Goal: Task Accomplishment & Management: Complete application form

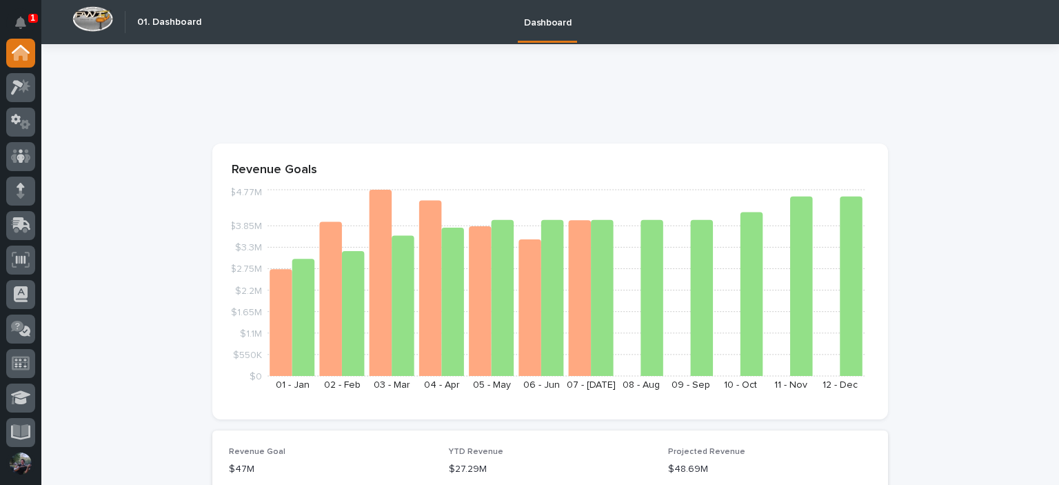
click at [19, 21] on icon "Notifications" at bounding box center [20, 23] width 11 height 12
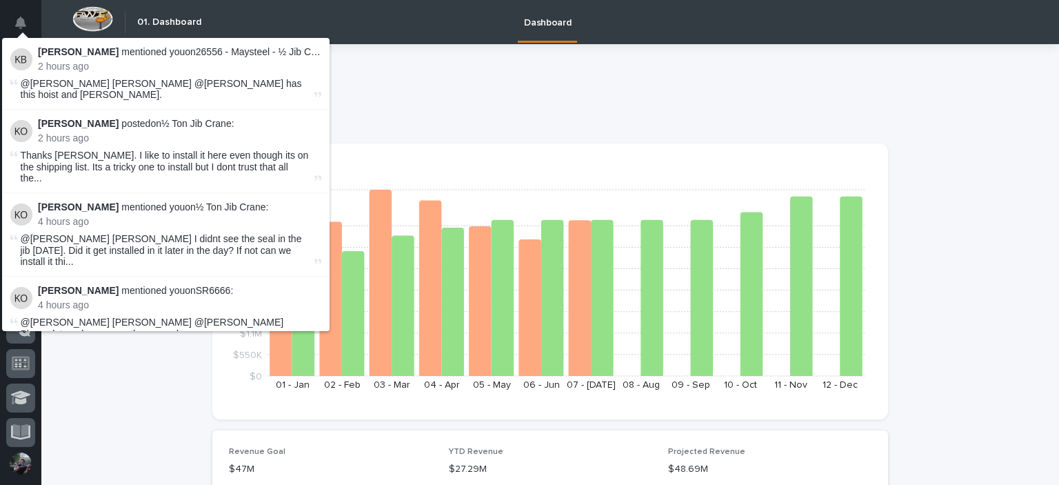
click at [549, 112] on div at bounding box center [550, 99] width 676 height 55
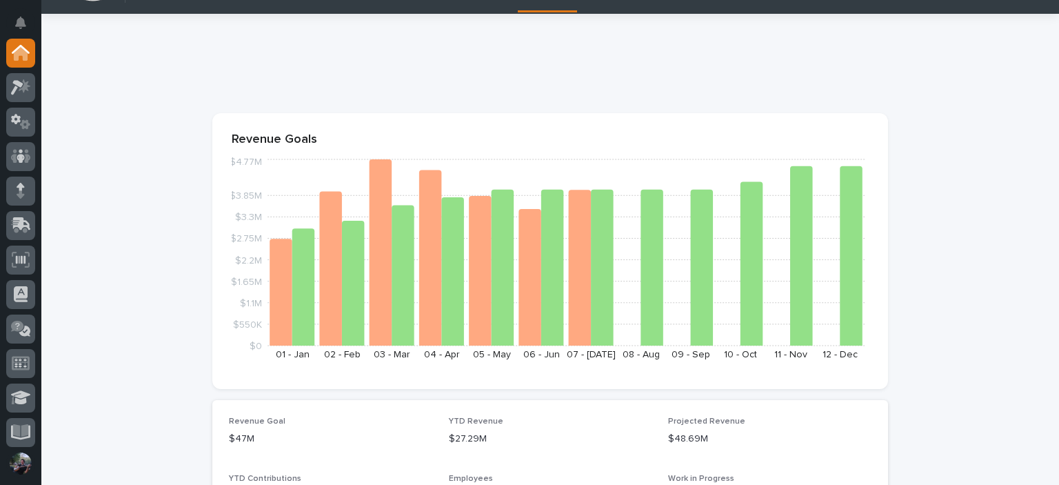
scroll to position [92, 0]
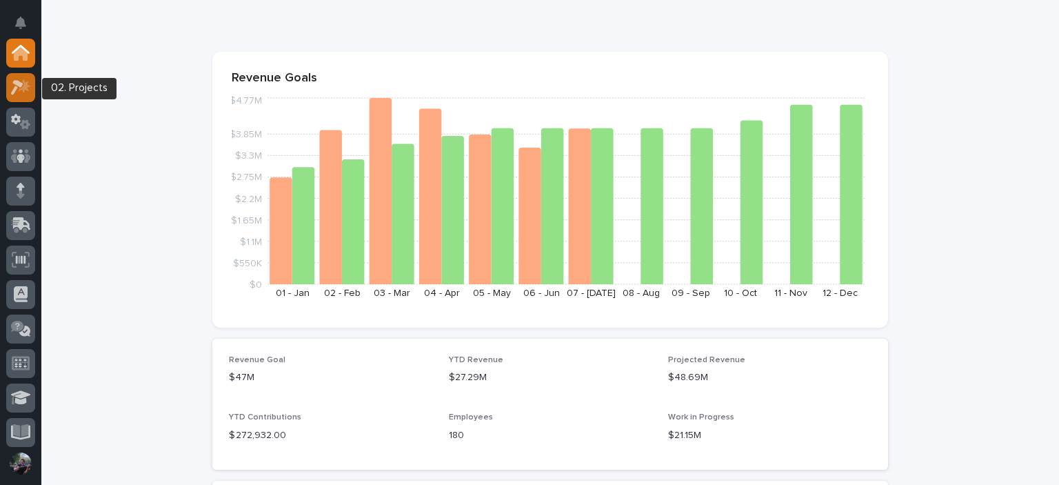
click at [11, 90] on icon at bounding box center [21, 87] width 20 height 16
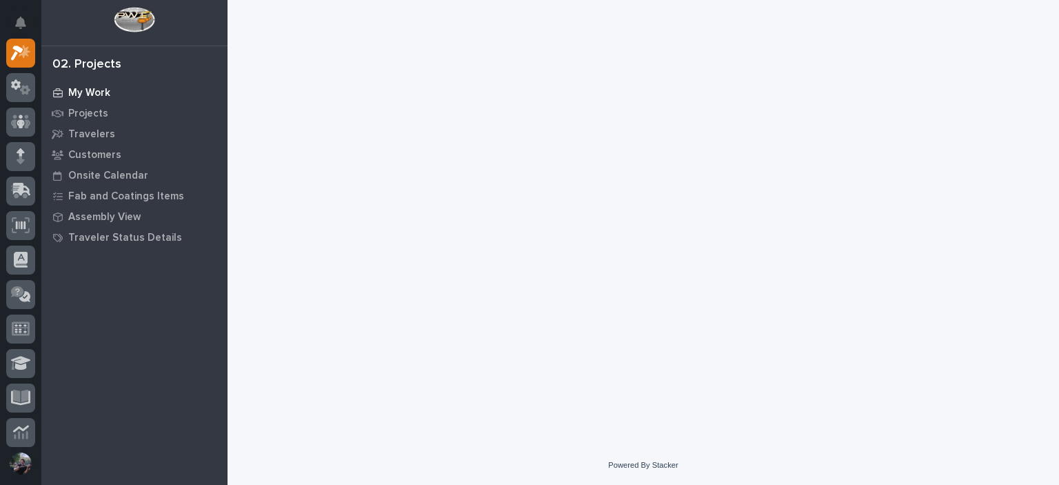
click at [101, 87] on p "My Work" at bounding box center [89, 93] width 42 height 12
click at [101, 89] on p "My Work" at bounding box center [89, 93] width 42 height 12
click at [75, 92] on p "My Work" at bounding box center [89, 93] width 42 height 12
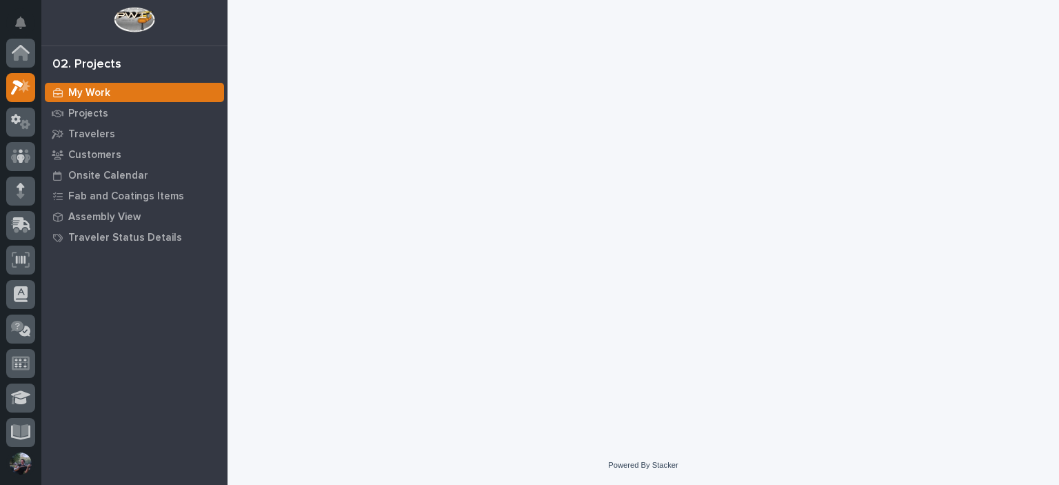
scroll to position [34, 0]
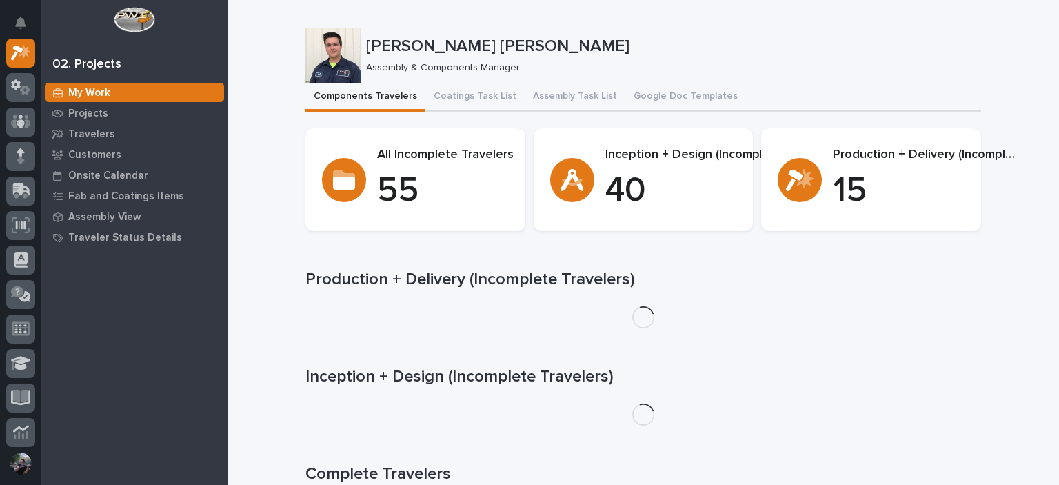
click at [572, 79] on div "[PERSON_NAME] [PERSON_NAME] Assembly & Components Manager" at bounding box center [644, 55] width 676 height 55
click at [570, 95] on button "Assembly Task List" at bounding box center [575, 97] width 101 height 29
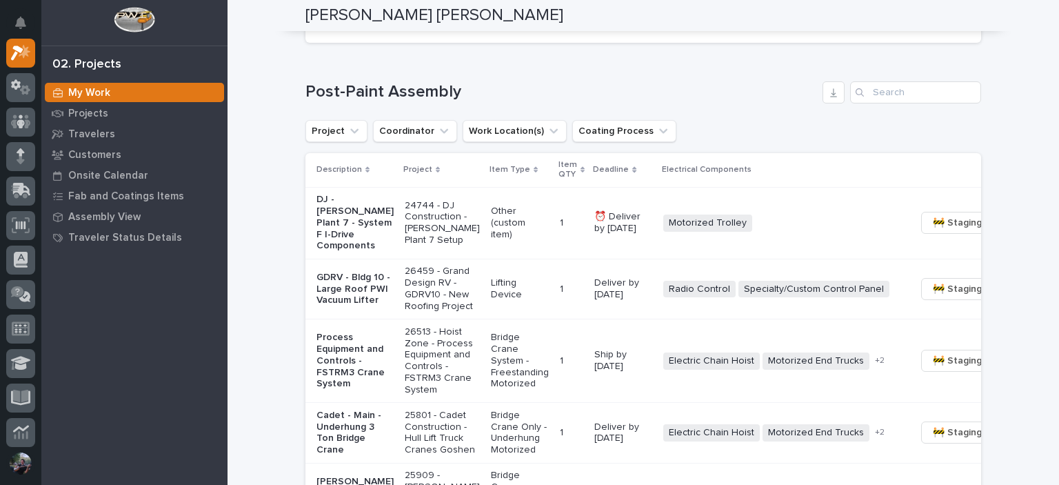
scroll to position [828, 0]
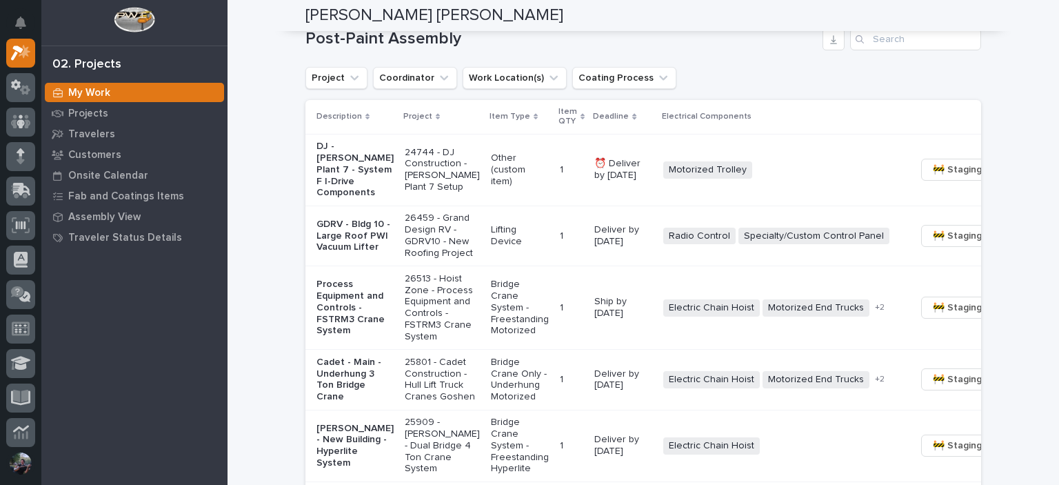
click at [491, 183] on p "Other (custom item)" at bounding box center [520, 169] width 58 height 34
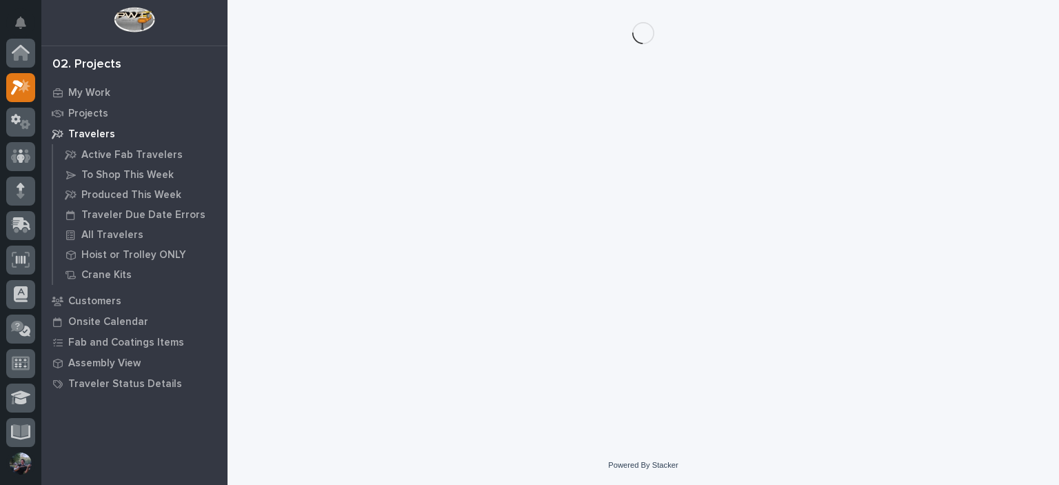
scroll to position [34, 0]
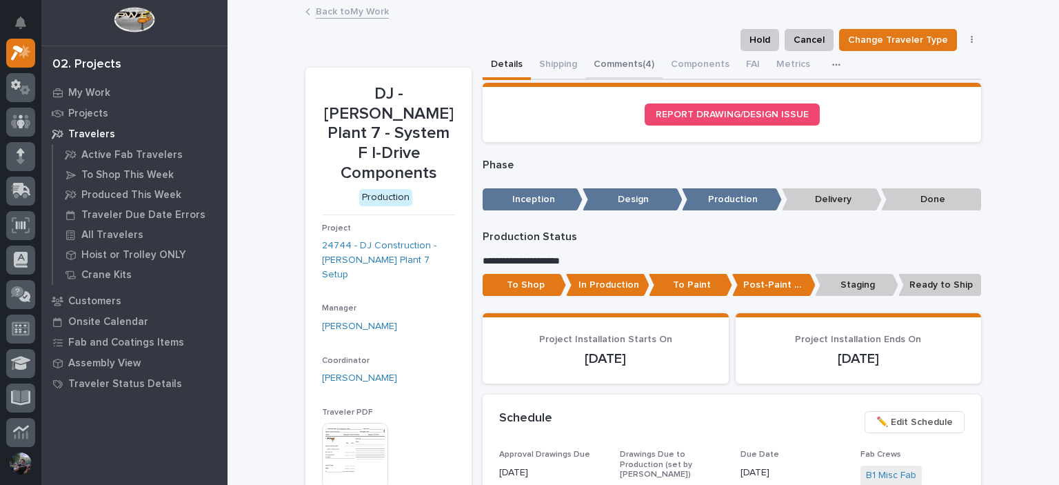
click at [603, 63] on button "Comments (4)" at bounding box center [624, 65] width 77 height 29
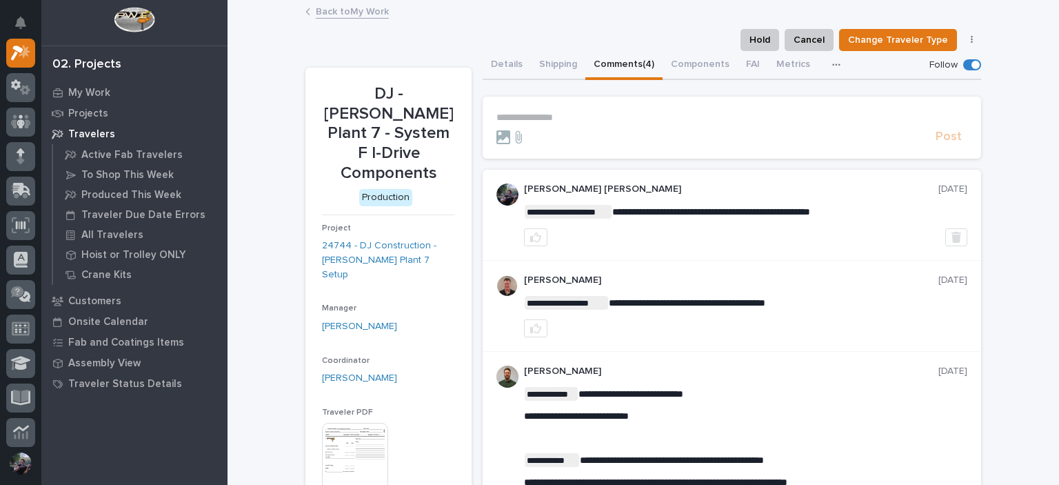
click at [550, 120] on p "**********" at bounding box center [732, 118] width 471 height 12
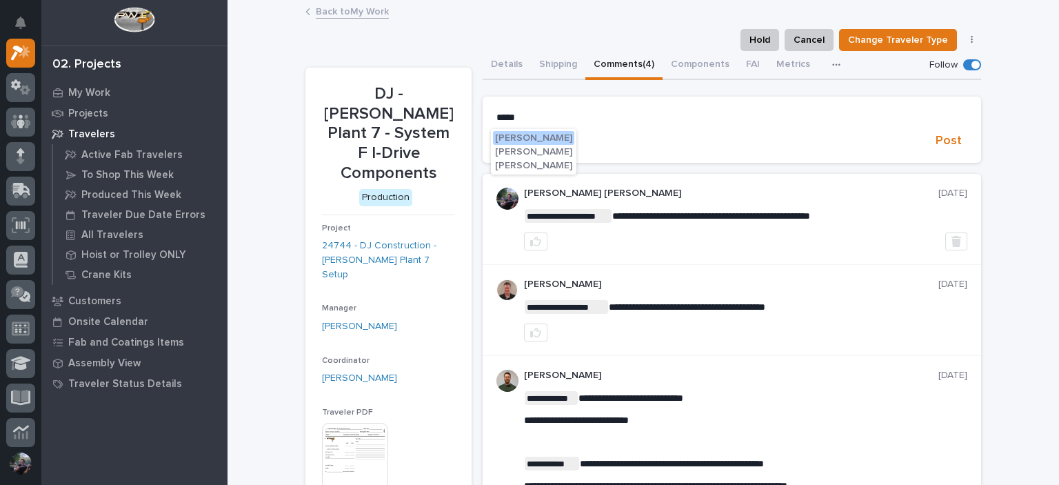
click at [537, 130] on div "[PERSON_NAME] [PERSON_NAME] [PERSON_NAME]" at bounding box center [534, 152] width 86 height 46
click at [533, 132] on button "[PERSON_NAME]" at bounding box center [533, 138] width 81 height 14
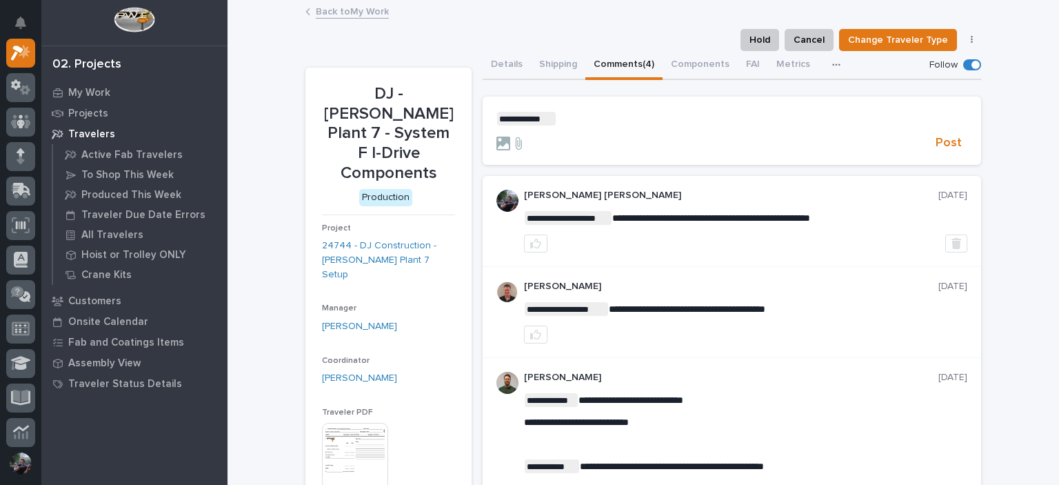
click at [583, 111] on section "**********" at bounding box center [732, 131] width 499 height 69
click at [569, 114] on p "**********" at bounding box center [732, 119] width 471 height 14
click at [670, 114] on p "**********" at bounding box center [732, 119] width 471 height 14
click at [557, 115] on span "**********" at bounding box center [604, 119] width 94 height 10
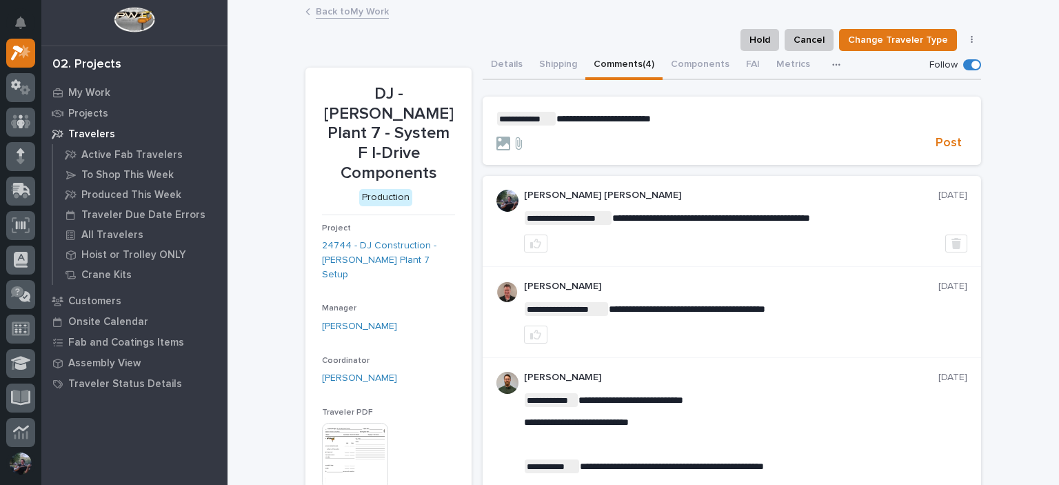
click at [557, 118] on span "**********" at bounding box center [604, 119] width 94 height 10
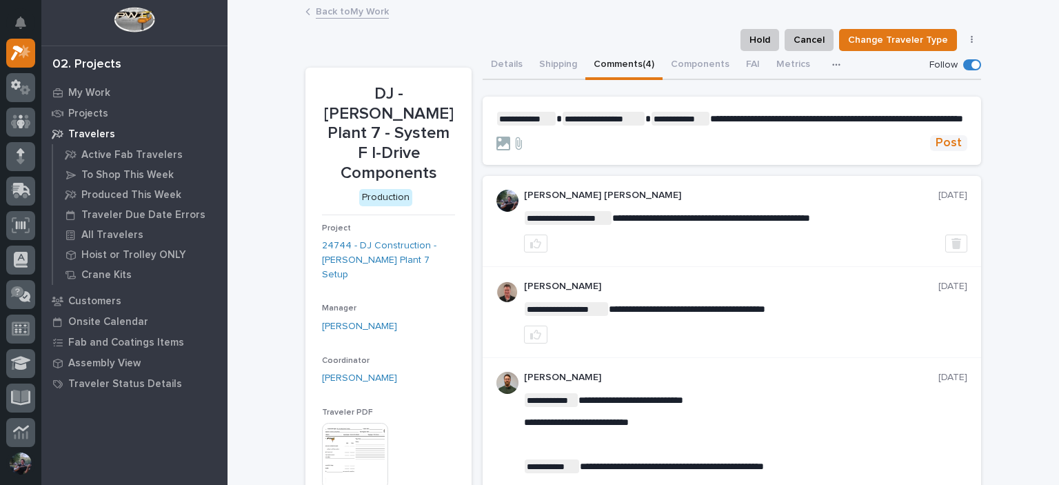
click at [951, 151] on span "Post" at bounding box center [949, 143] width 26 height 16
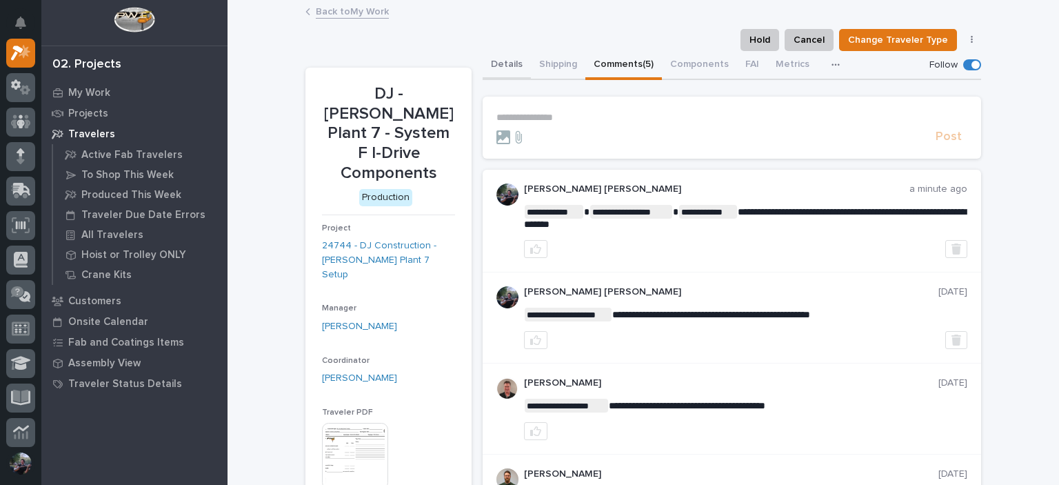
click at [494, 71] on button "Details" at bounding box center [507, 65] width 48 height 29
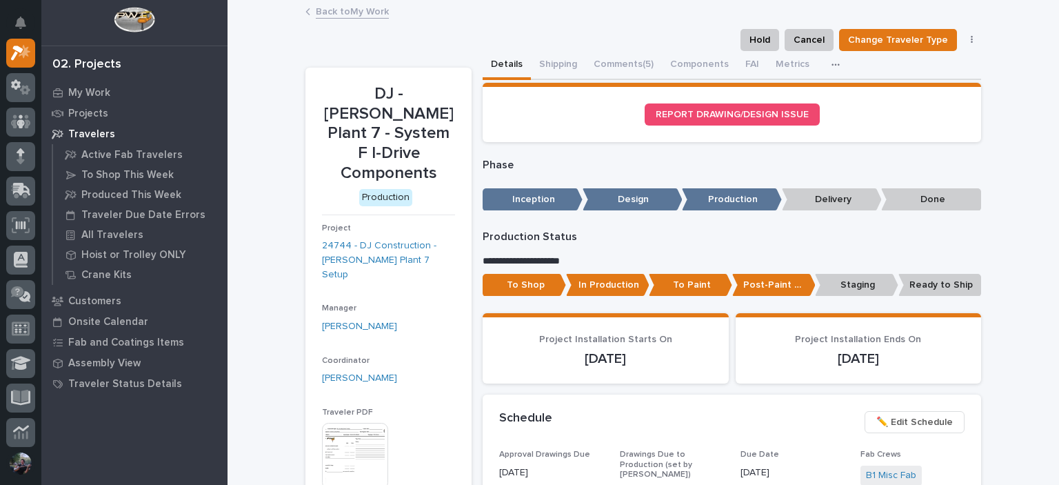
click at [345, 14] on link "Back to My Work" at bounding box center [352, 11] width 73 height 16
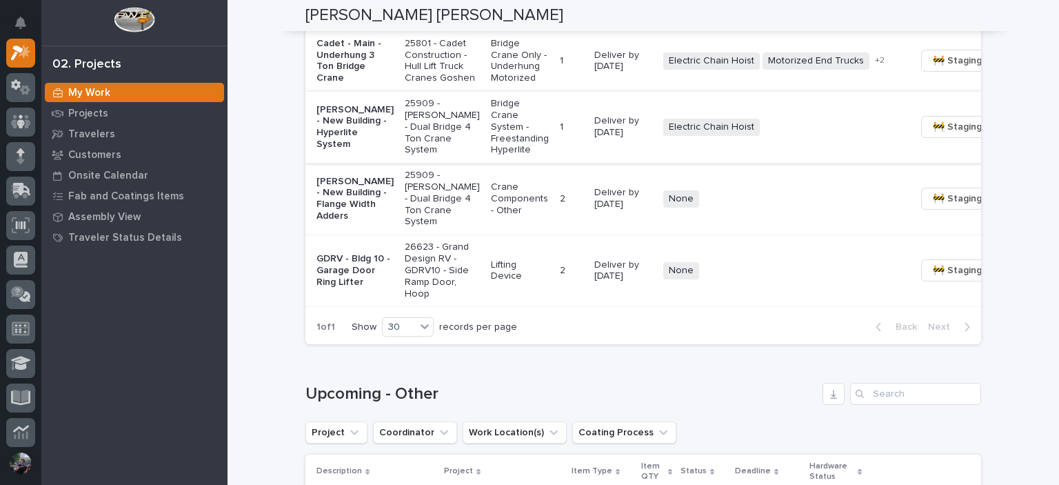
scroll to position [1149, 0]
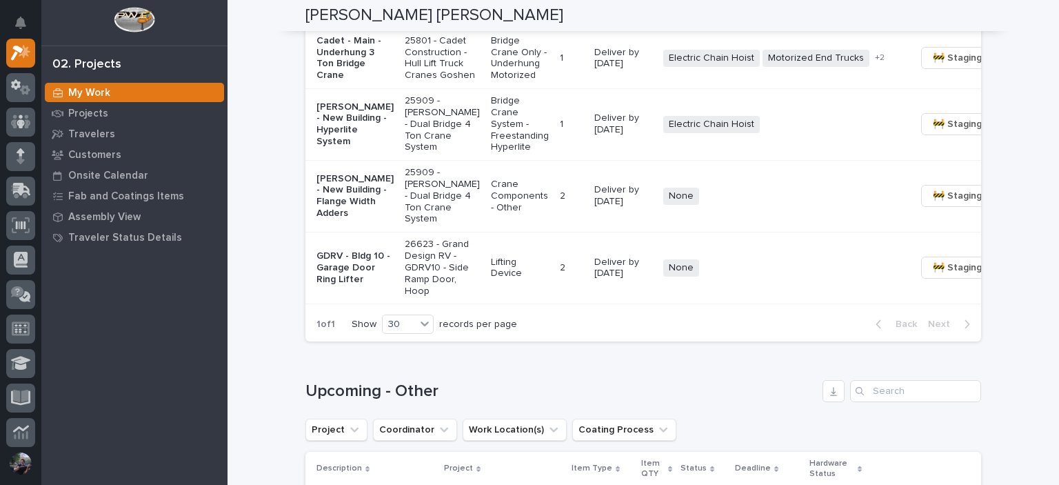
click at [405, 225] on p "25909 - [PERSON_NAME] - Dual Bridge 4 Ton Crane System" at bounding box center [442, 196] width 75 height 58
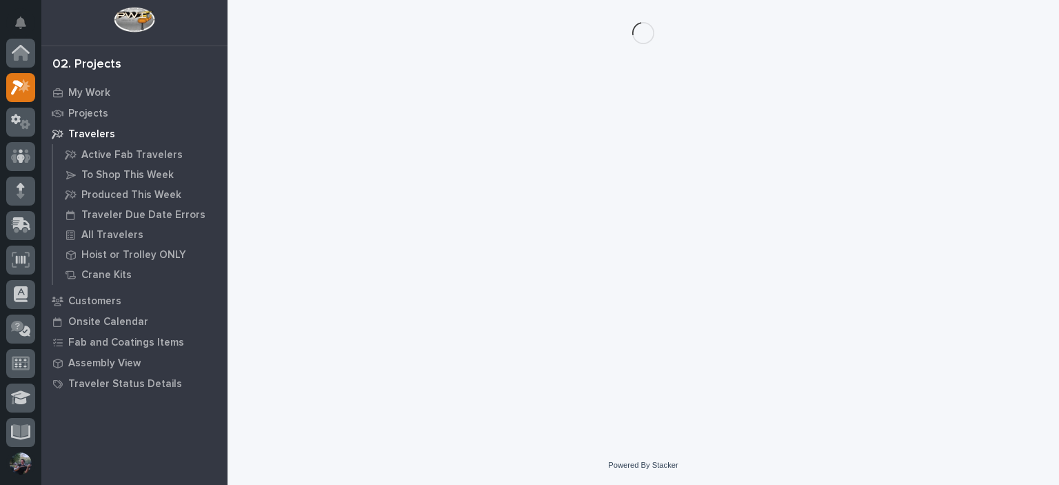
scroll to position [34, 0]
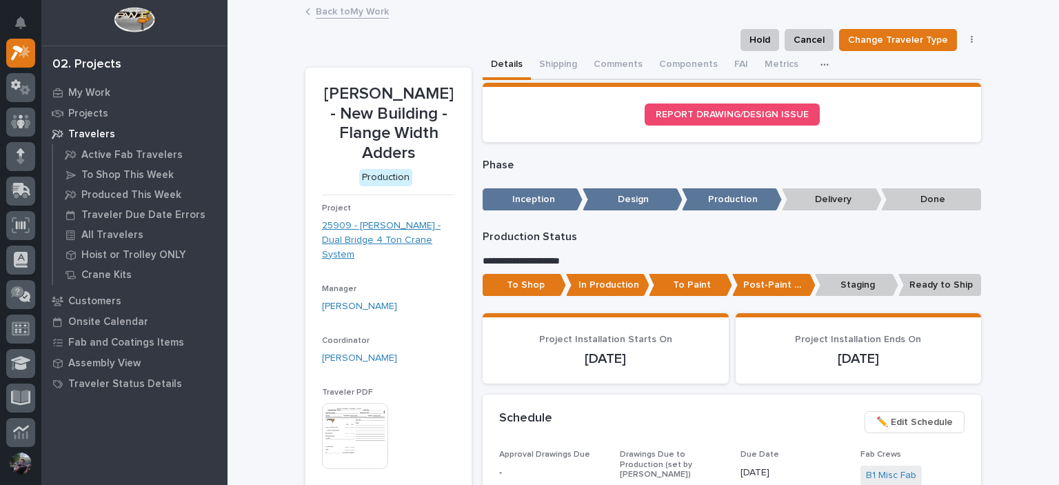
click at [383, 225] on link "25909 - [PERSON_NAME] - Dual Bridge 4 Ton Crane System" at bounding box center [388, 240] width 133 height 43
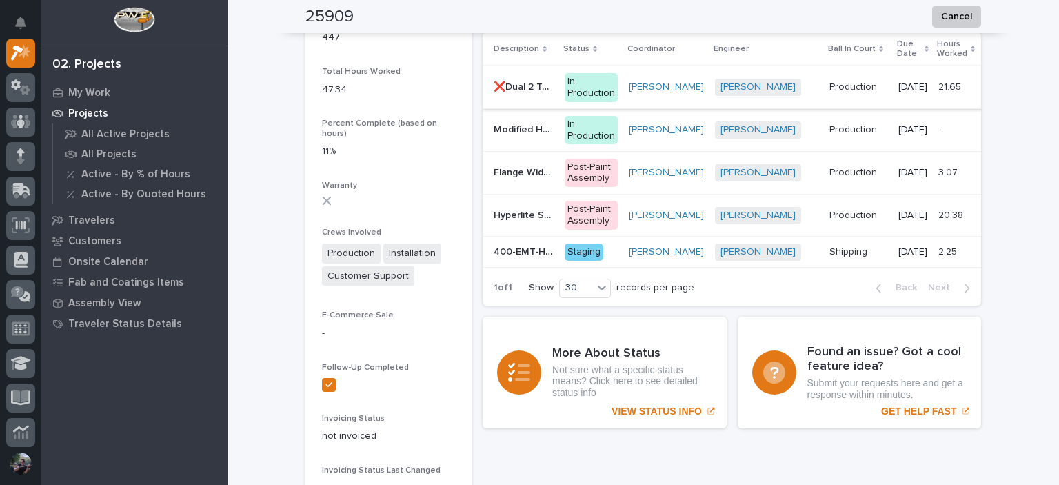
scroll to position [1103, 0]
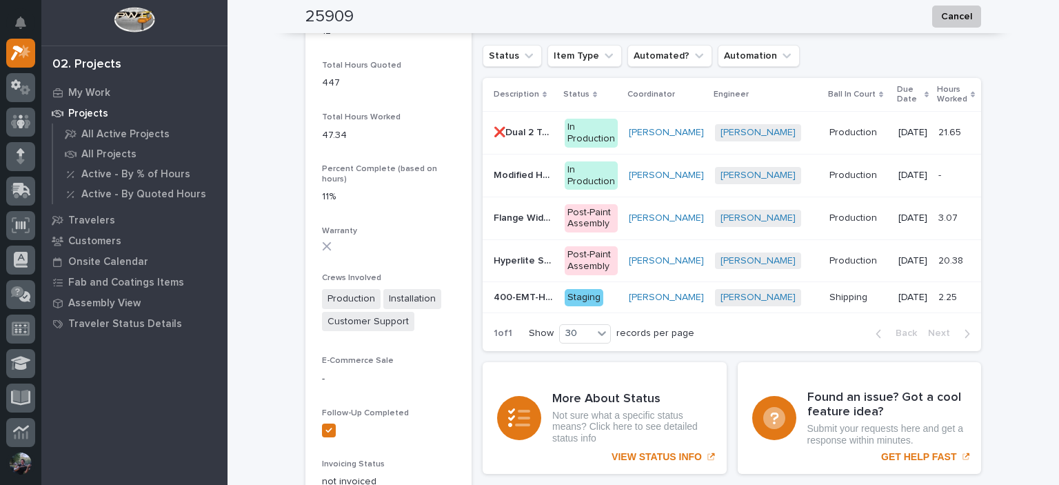
click at [526, 128] on p "❌Dual 2 Ton Bridge UltraLite Freestanding" at bounding box center [525, 131] width 63 height 14
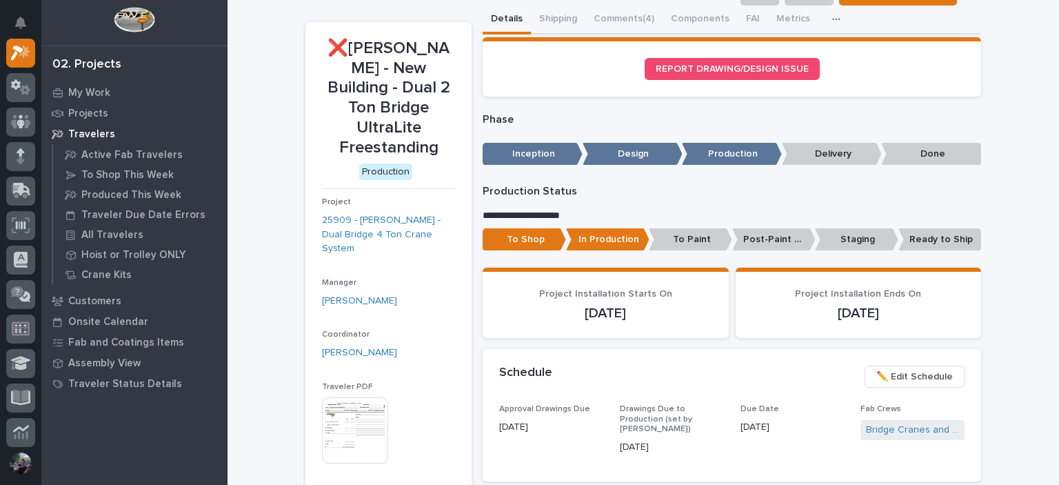
scroll to position [92, 0]
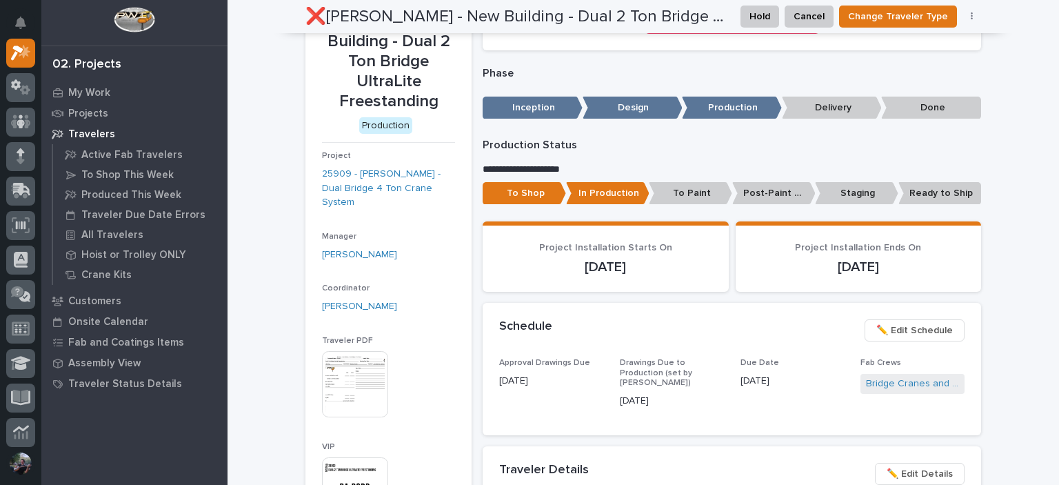
click at [658, 296] on div "Loading... Saving… Project Installation Starts On [DATE] Project Installation E…" at bounding box center [732, 262] width 499 height 82
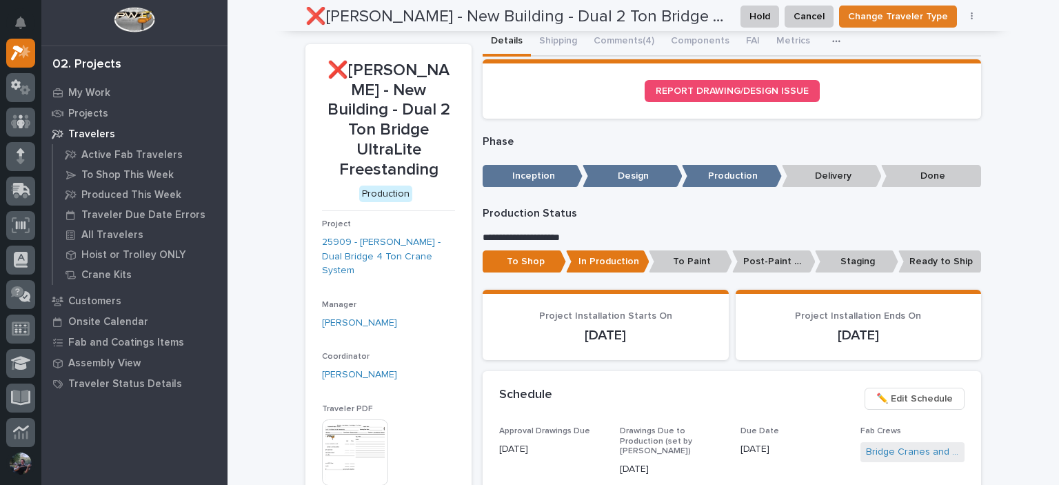
scroll to position [0, 0]
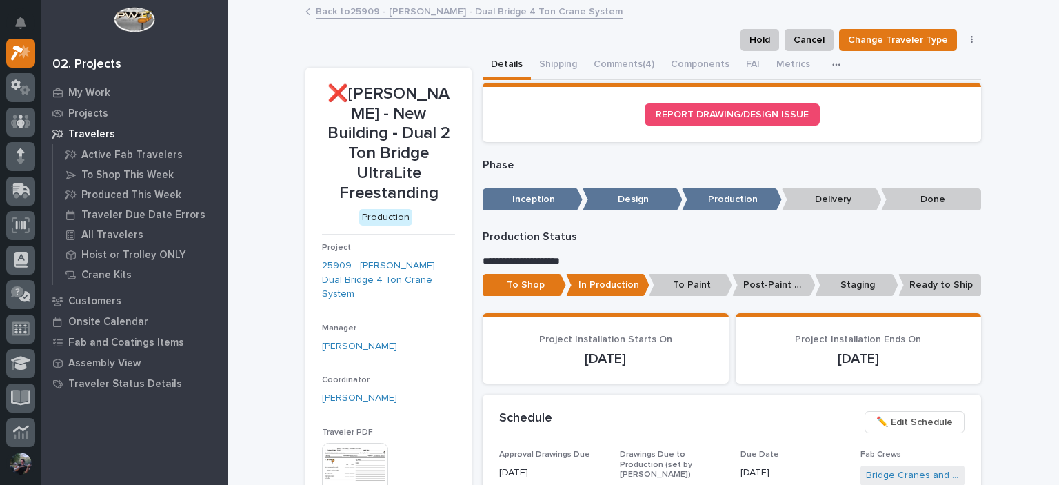
click at [374, 21] on div "Back to 25909 - [PERSON_NAME] - Dual Bridge 4 Ton Crane System" at bounding box center [644, 12] width 690 height 19
click at [374, 12] on link "Back to 25909 - [PERSON_NAME] - Dual Bridge 4 Ton Crane System" at bounding box center [469, 11] width 307 height 16
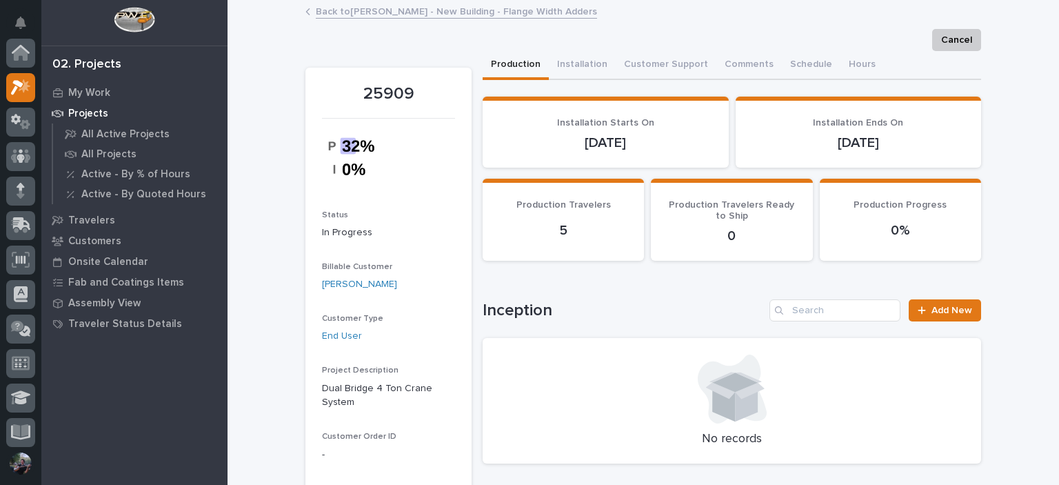
scroll to position [34, 0]
click at [367, 14] on link "Back to [PERSON_NAME] - New Building - Flange Width Adders" at bounding box center [456, 11] width 281 height 16
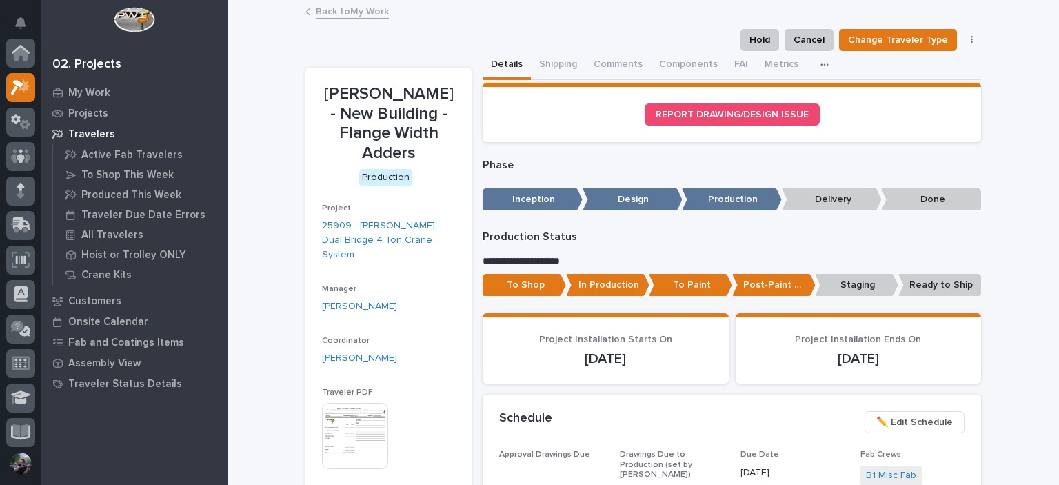
scroll to position [34, 0]
click at [316, 11] on link "Back to My Work" at bounding box center [352, 11] width 73 height 16
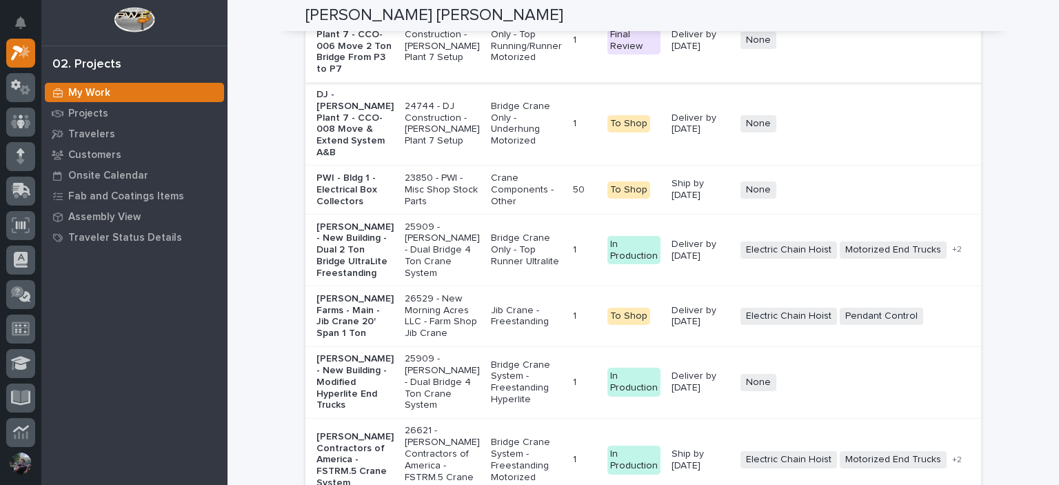
scroll to position [2252, 0]
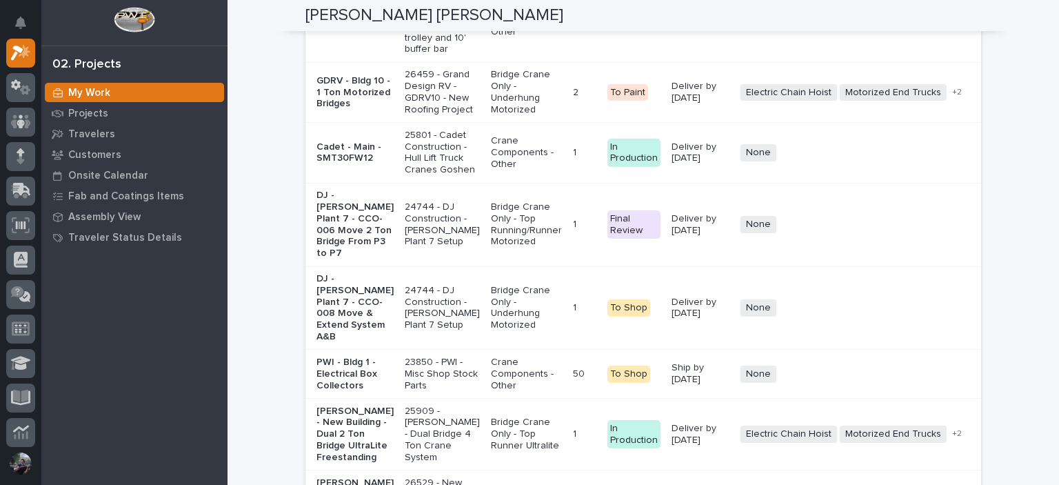
click at [602, 122] on td "To Paint" at bounding box center [634, 92] width 64 height 60
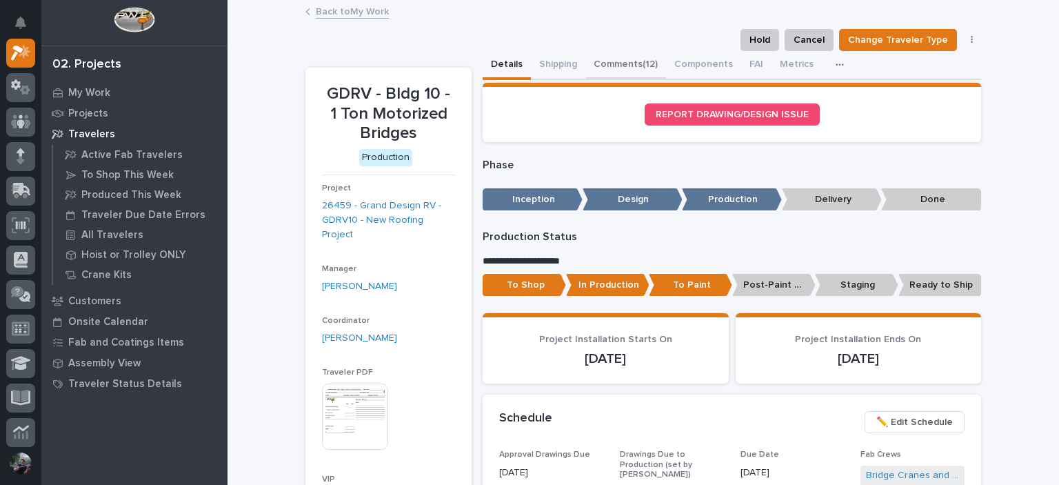
click at [647, 66] on button "Comments (12)" at bounding box center [626, 65] width 81 height 29
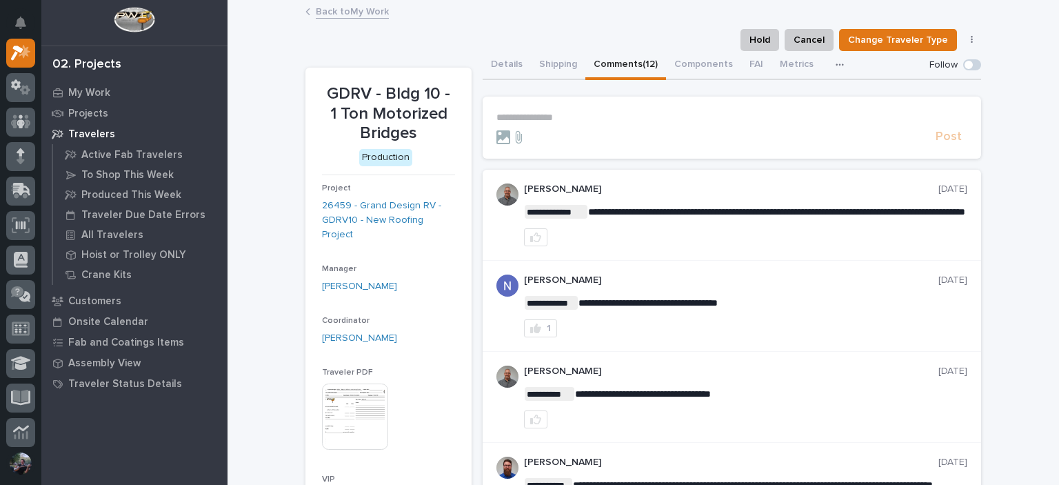
click at [333, 13] on link "Back to My Work" at bounding box center [352, 11] width 73 height 16
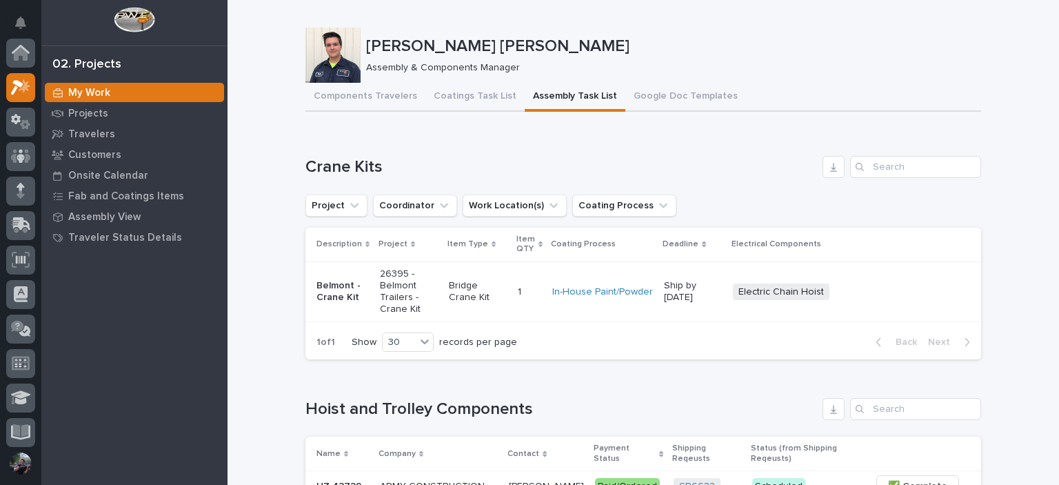
scroll to position [34, 0]
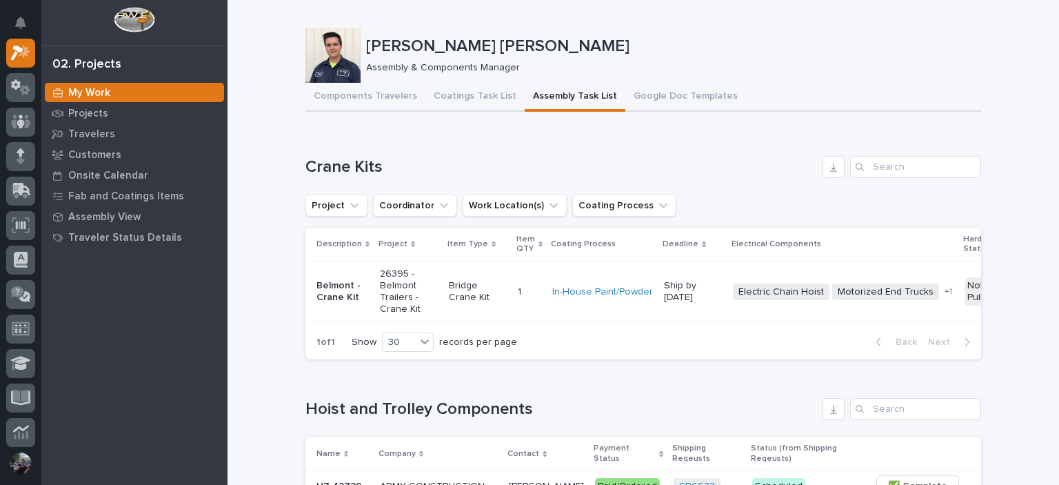
click at [23, 147] on div at bounding box center [20, 156] width 29 height 29
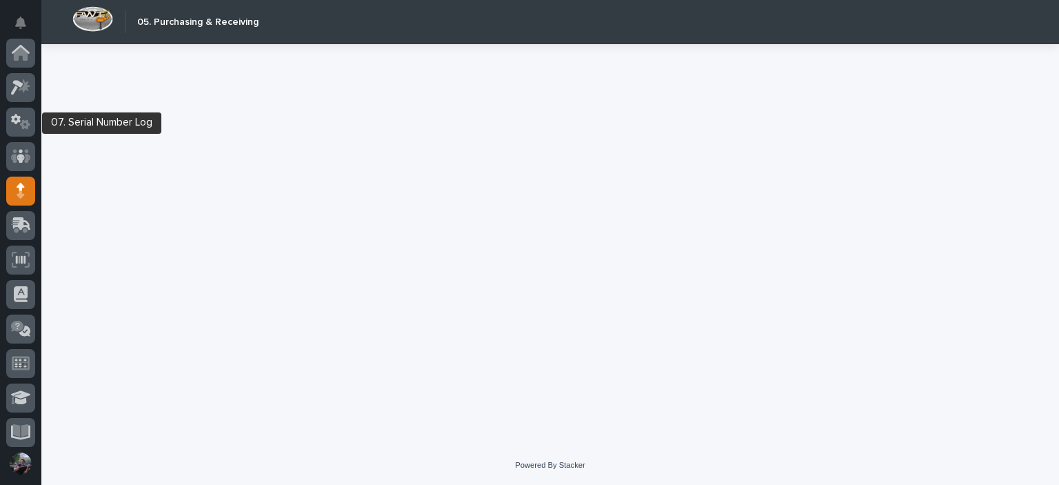
scroll to position [138, 0]
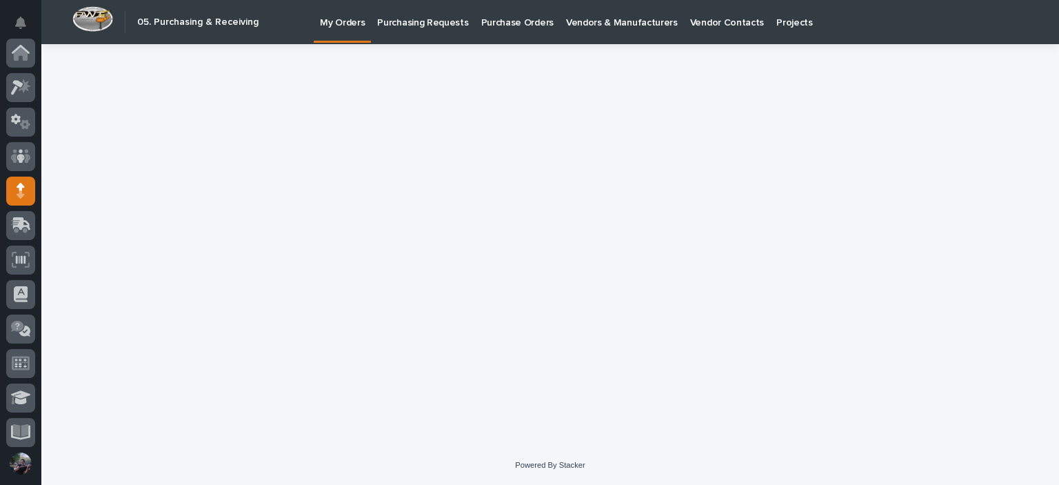
scroll to position [138, 0]
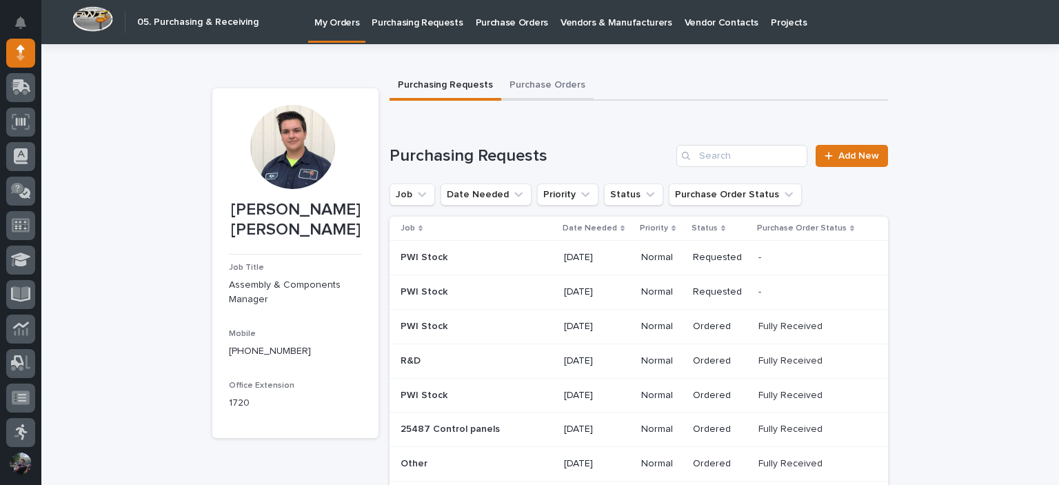
click at [556, 99] on button "Purchase Orders" at bounding box center [547, 86] width 92 height 29
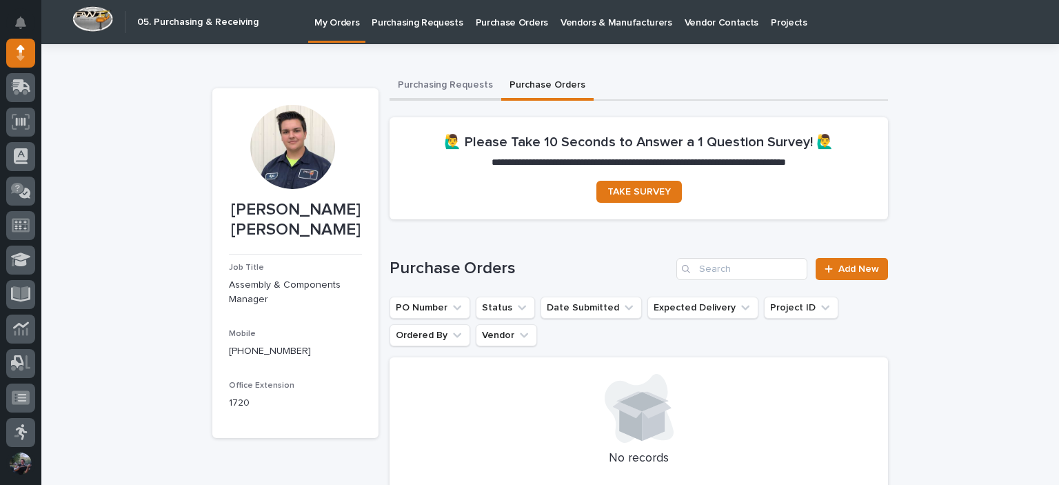
click at [425, 85] on button "Purchasing Requests" at bounding box center [446, 86] width 112 height 29
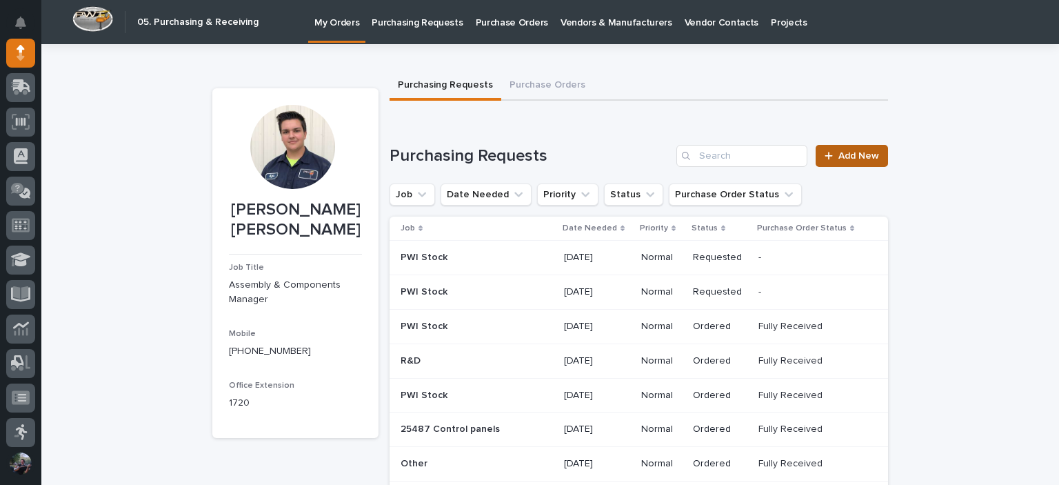
click at [848, 159] on span "Add New" at bounding box center [859, 156] width 41 height 10
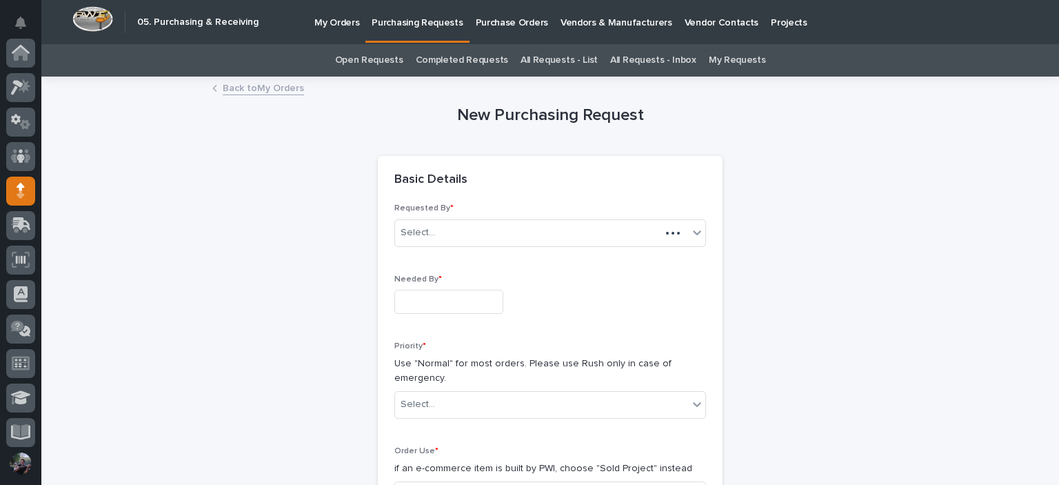
scroll to position [138, 0]
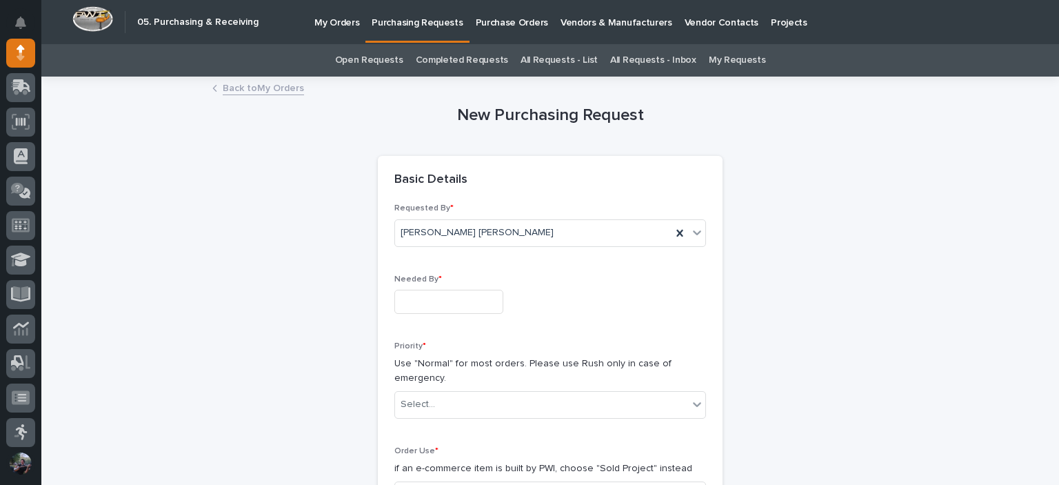
click at [418, 288] on div "Needed By *" at bounding box center [550, 299] width 312 height 50
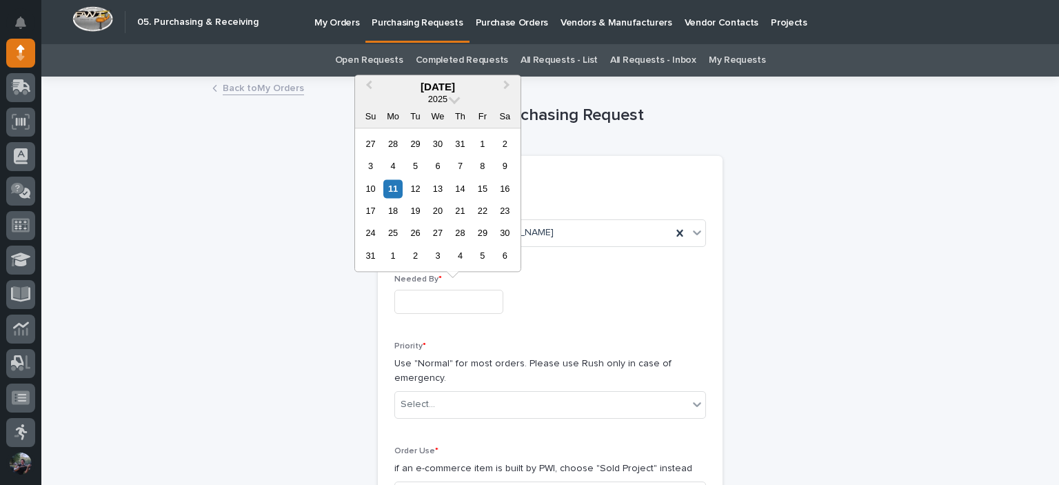
click at [421, 290] on input "text" at bounding box center [448, 302] width 109 height 24
click at [477, 187] on div "15" at bounding box center [482, 188] width 19 height 19
type input "**********"
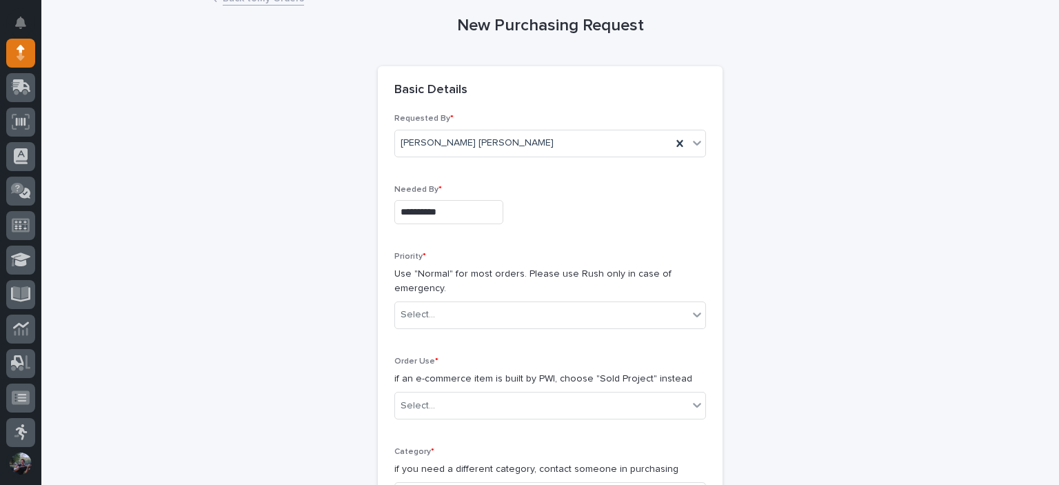
scroll to position [183, 0]
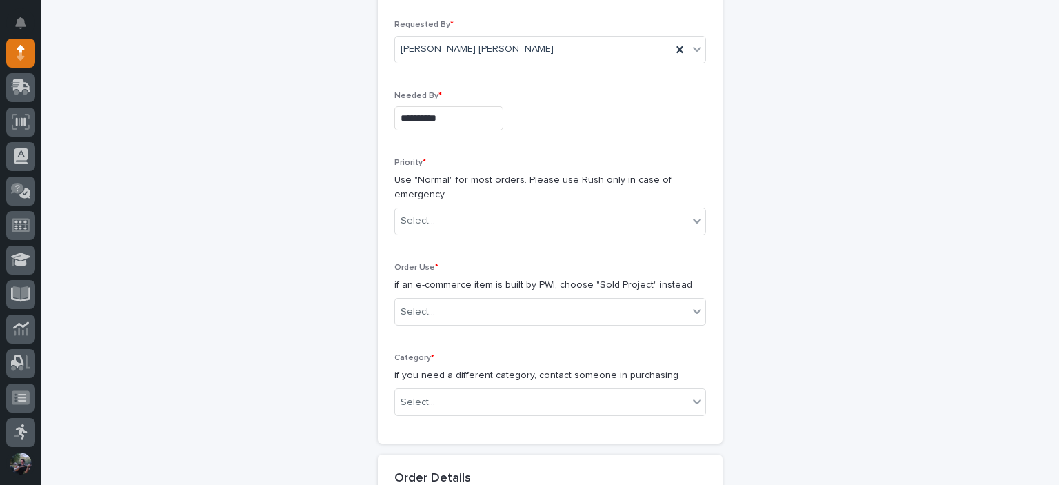
click at [439, 206] on div "Priority * Use "Normal" for most orders. Please use Rush only in case of emerge…" at bounding box center [550, 202] width 312 height 88
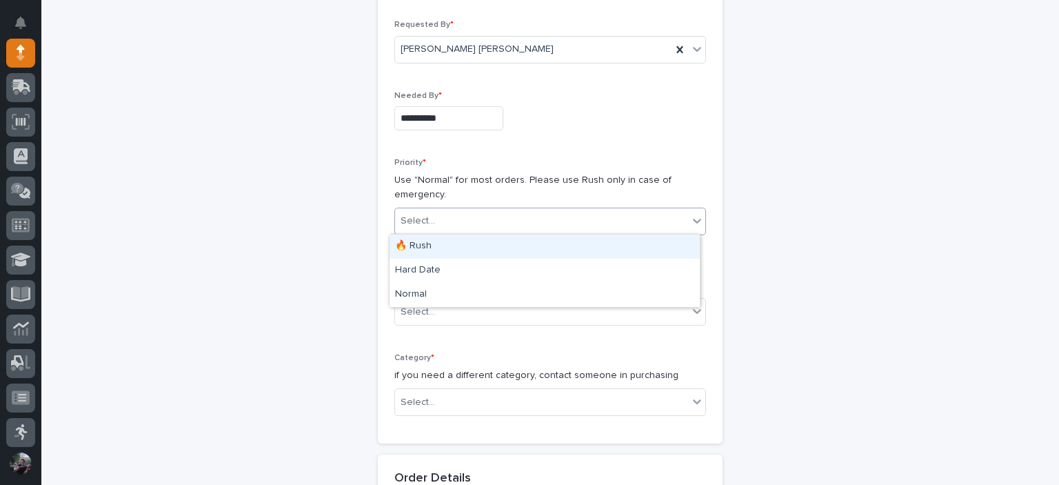
click at [412, 214] on div "Select..." at bounding box center [418, 221] width 34 height 14
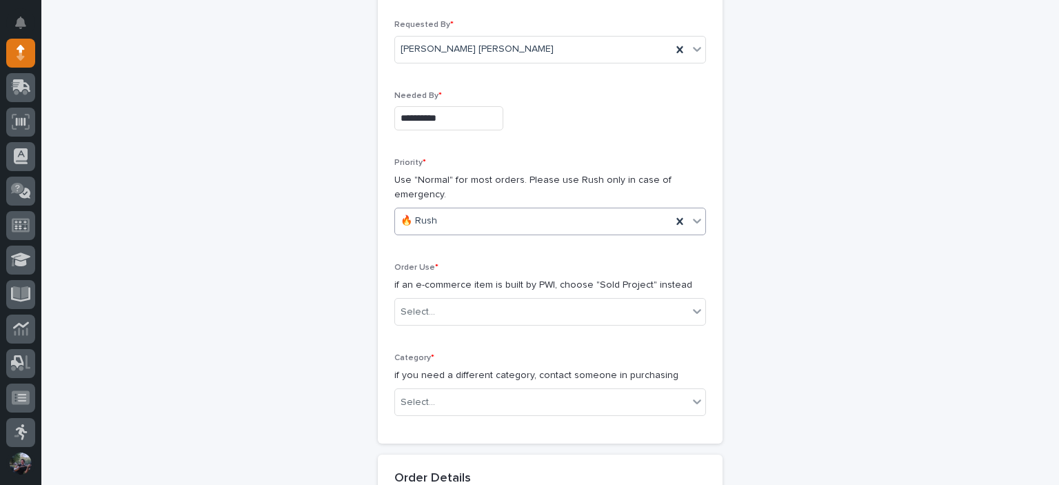
click at [445, 222] on div "🔥 Rush" at bounding box center [533, 221] width 277 height 23
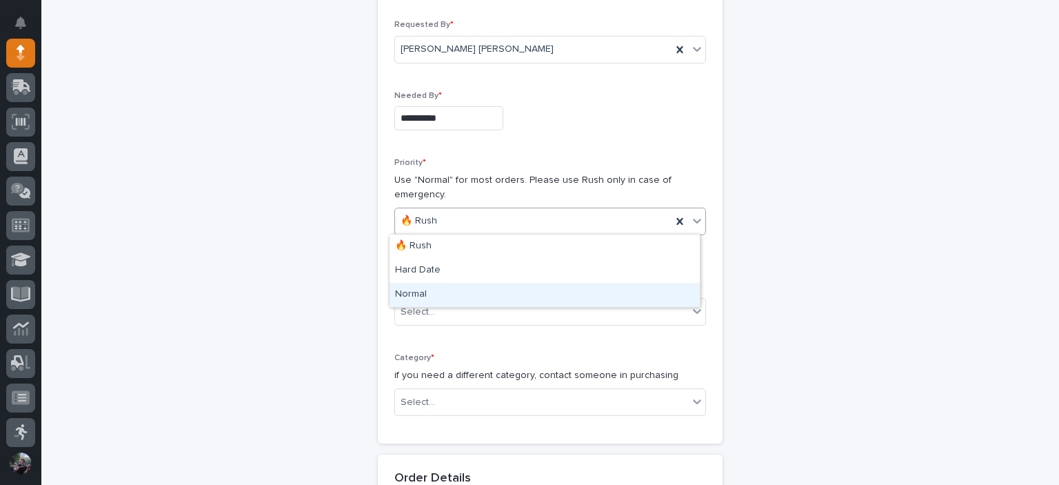
click at [434, 288] on div "Normal" at bounding box center [545, 295] width 310 height 24
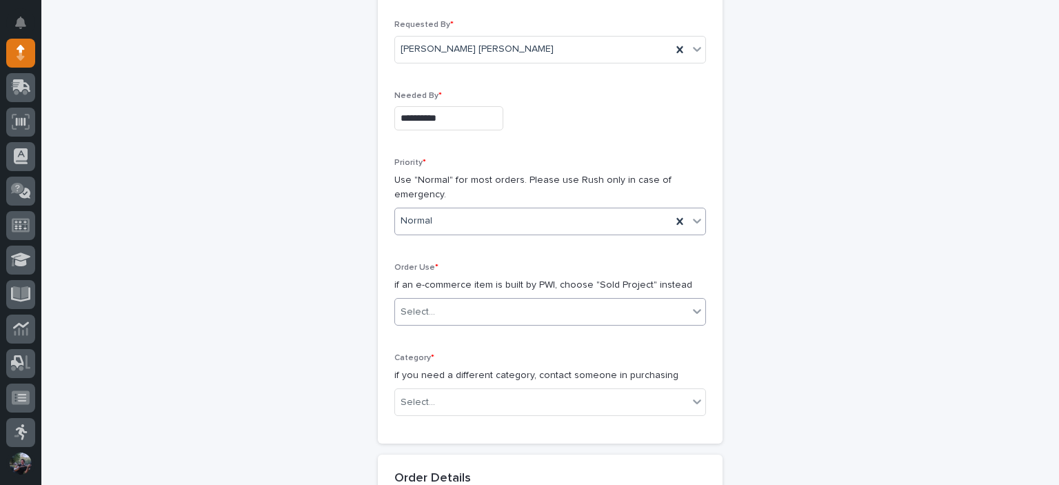
click at [425, 308] on div "Select..." at bounding box center [418, 312] width 34 height 14
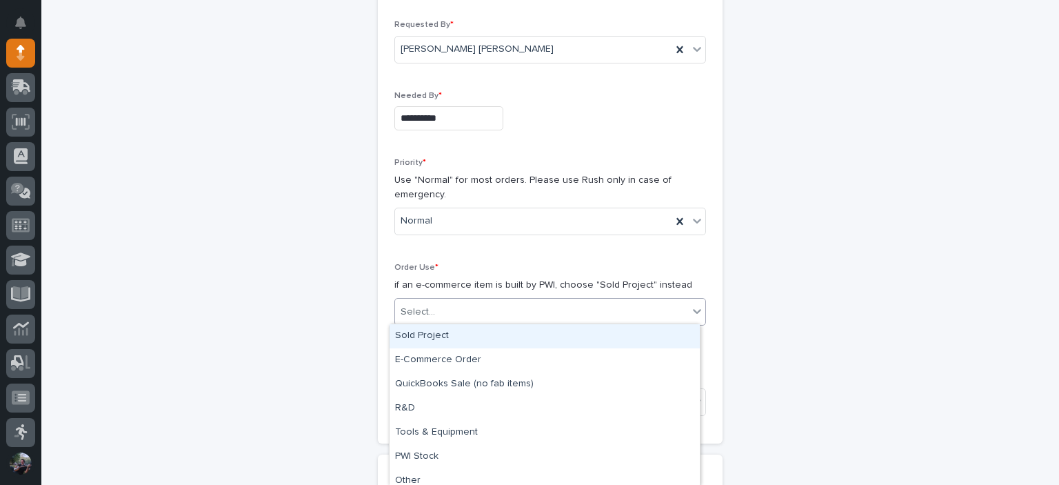
scroll to position [8, 0]
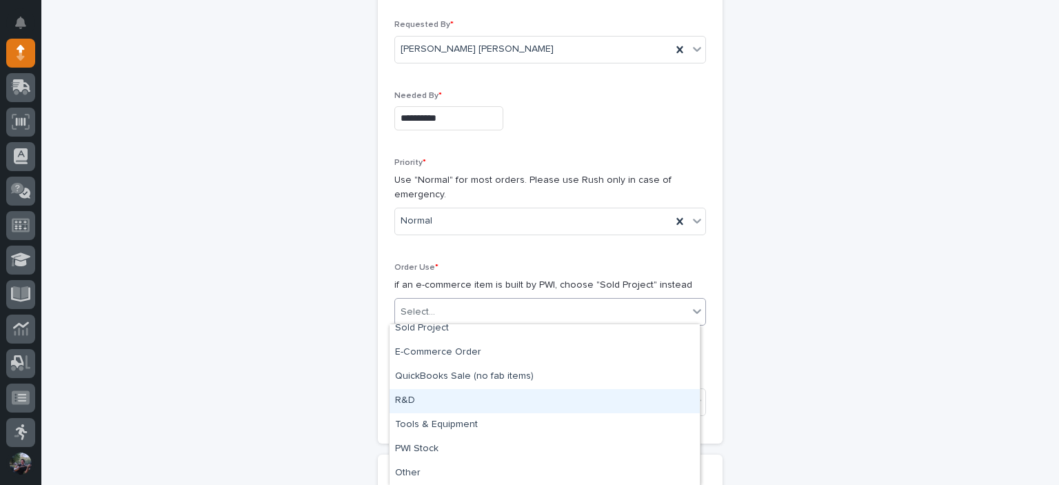
click at [468, 394] on div "R&D" at bounding box center [545, 401] width 310 height 24
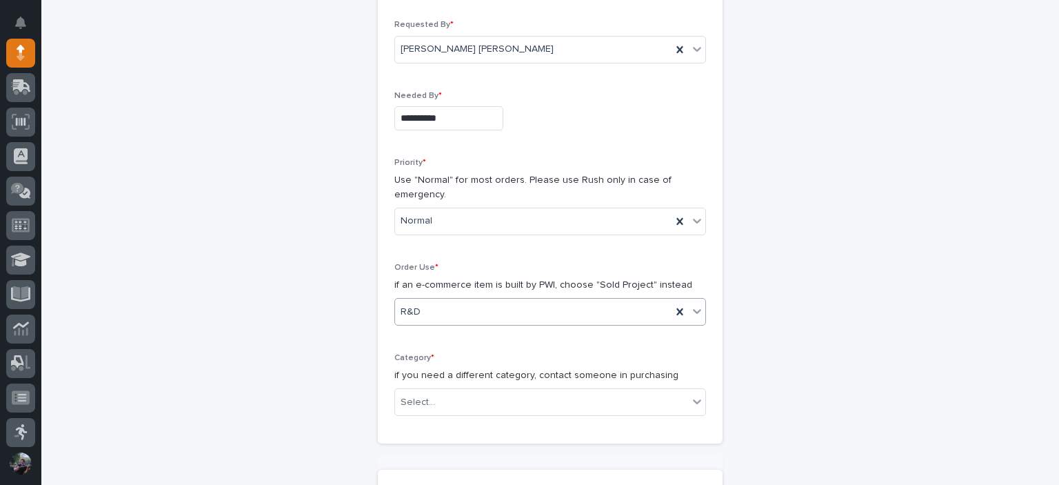
scroll to position [368, 0]
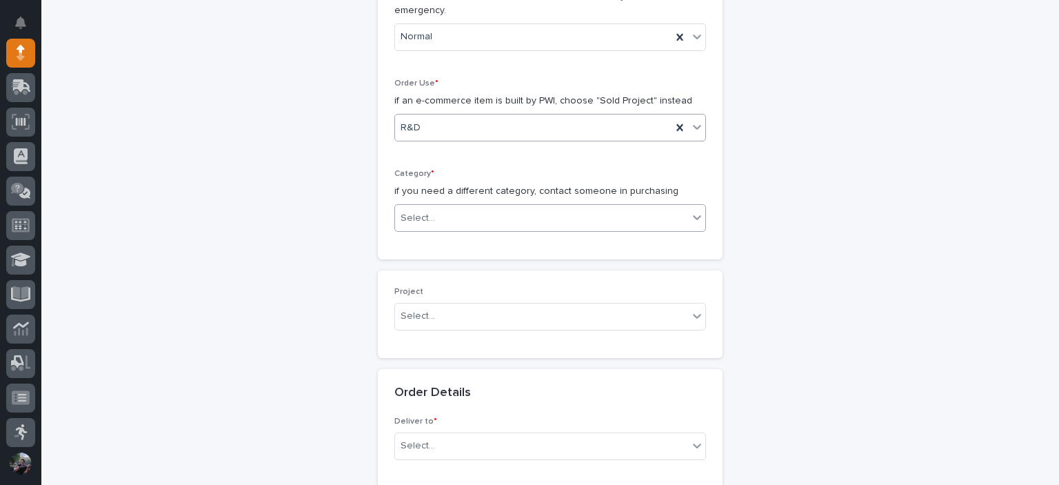
click at [425, 207] on div "Select..." at bounding box center [541, 218] width 293 height 23
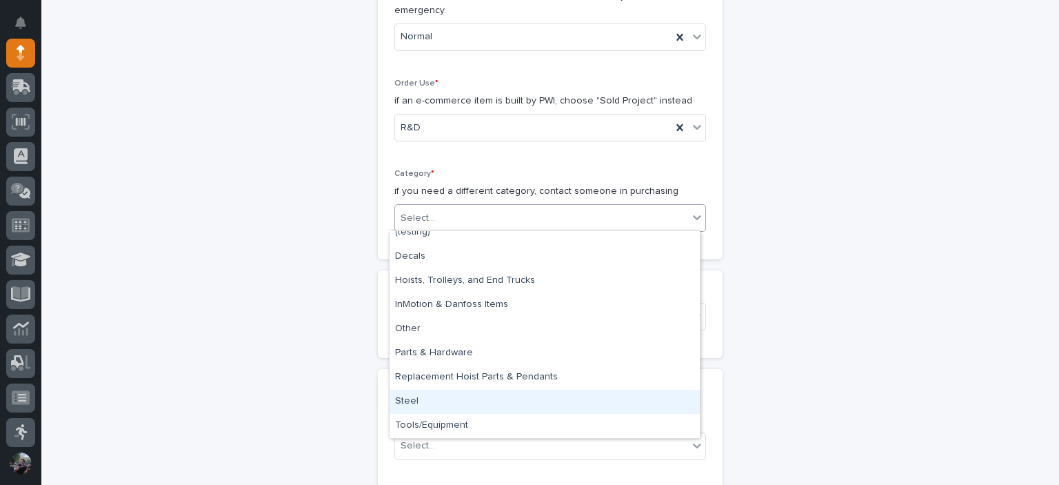
scroll to position [0, 0]
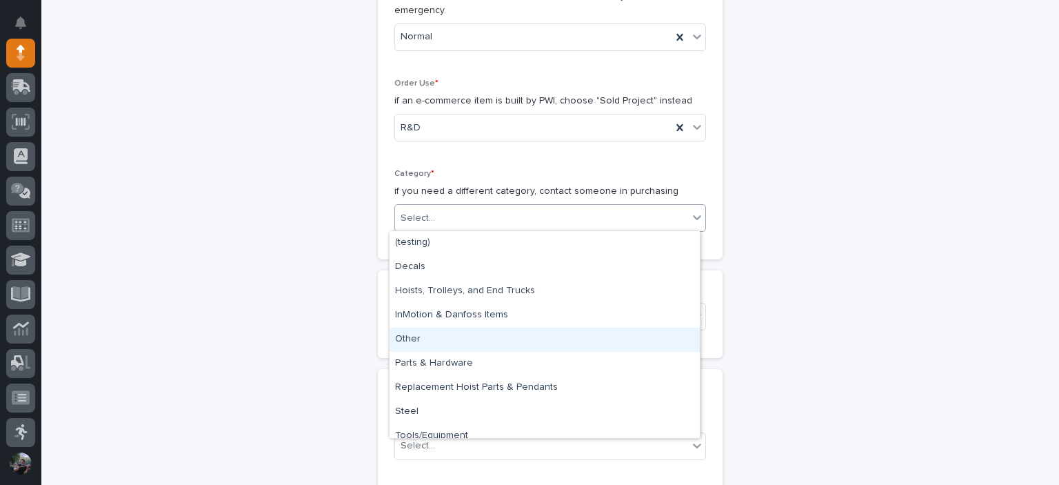
drag, startPoint x: 450, startPoint y: 318, endPoint x: 455, endPoint y: 348, distance: 30.8
click at [455, 348] on div "Other" at bounding box center [545, 340] width 310 height 24
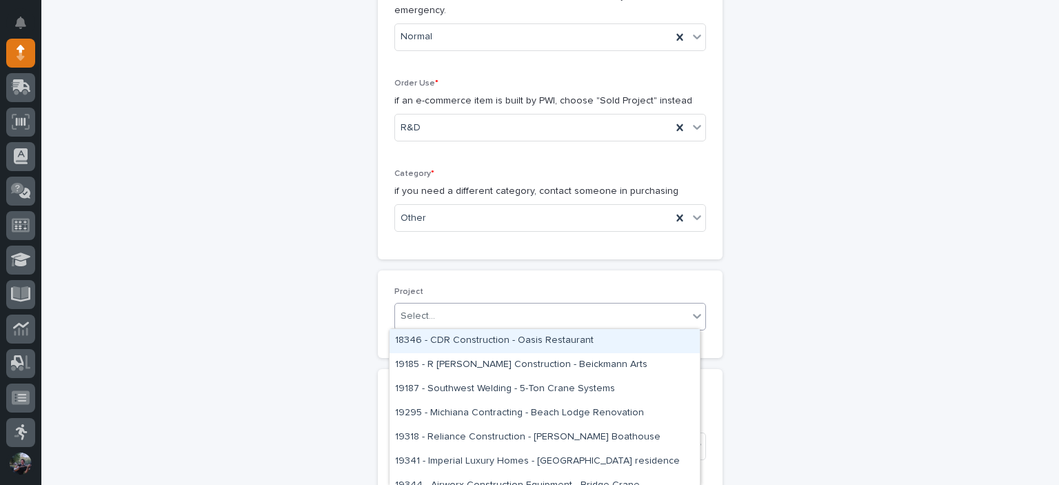
click at [448, 305] on div "Select..." at bounding box center [541, 316] width 293 height 23
click at [480, 289] on p "Project" at bounding box center [550, 292] width 312 height 10
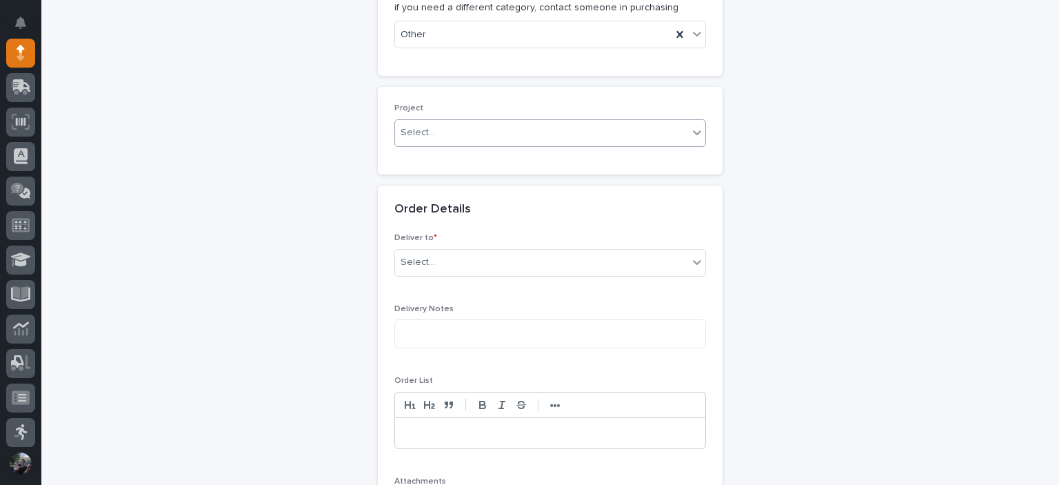
scroll to position [552, 0]
click at [480, 267] on div "Select..." at bounding box center [541, 261] width 293 height 23
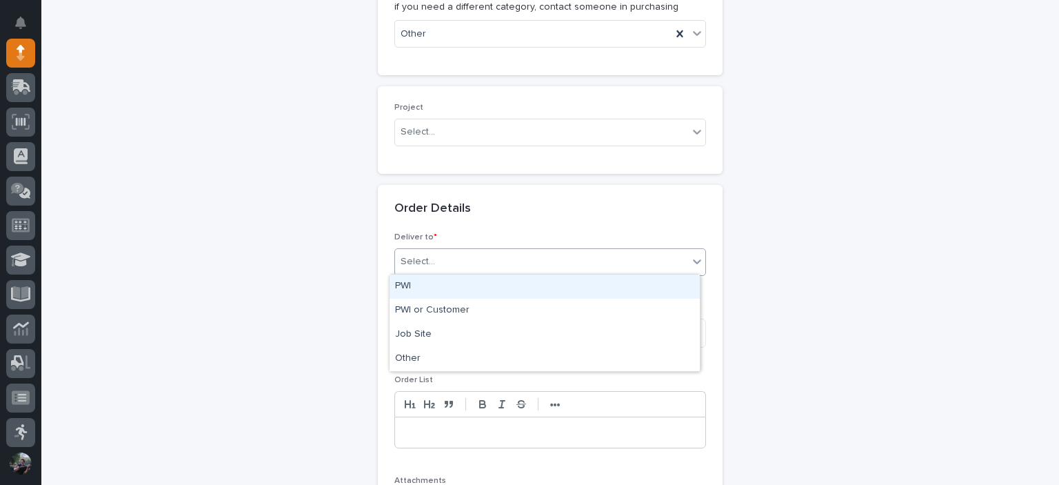
click at [472, 282] on div "PWI" at bounding box center [545, 286] width 310 height 24
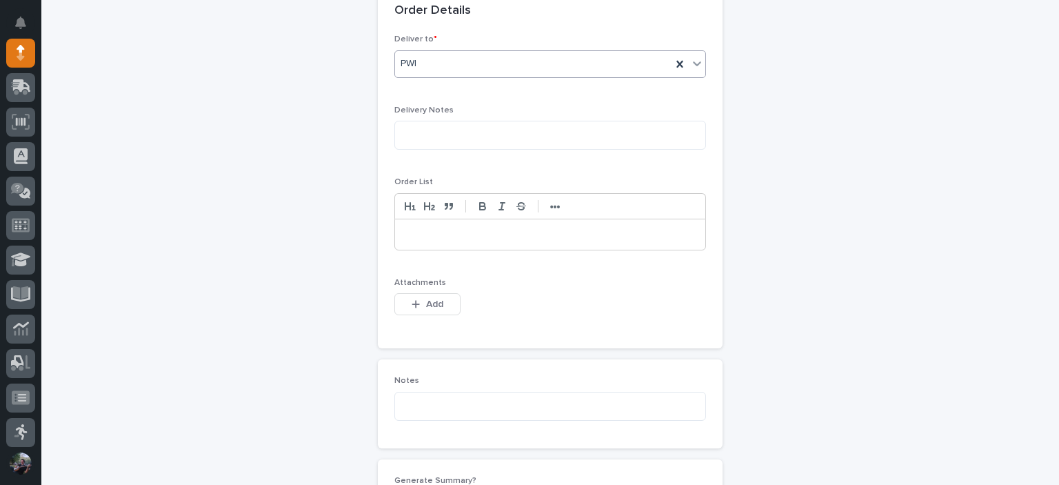
scroll to position [781, 0]
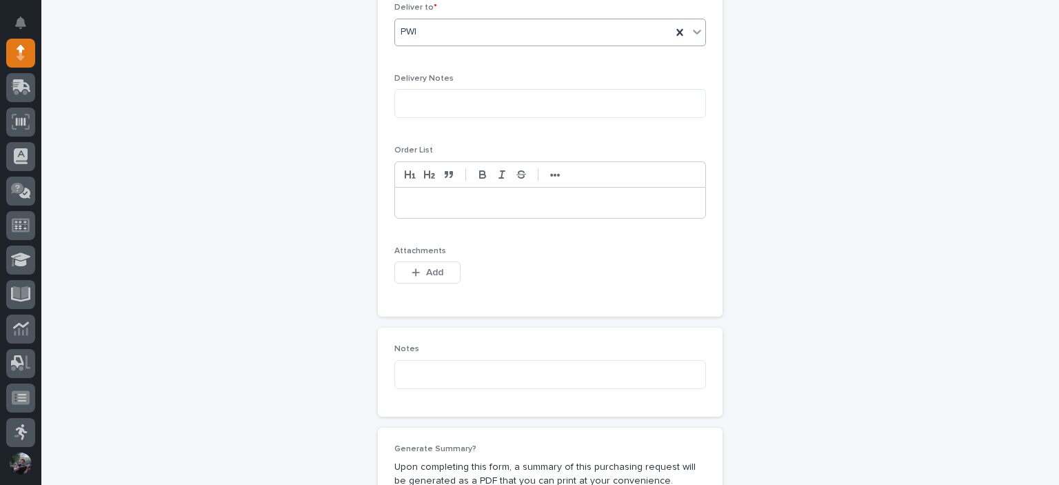
click at [465, 199] on p at bounding box center [551, 203] width 290 height 14
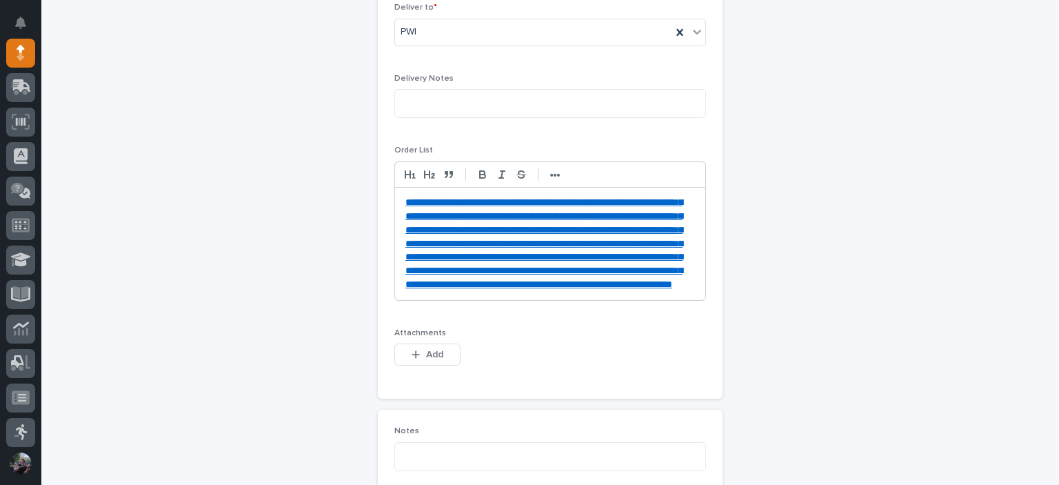
scroll to position [857, 0]
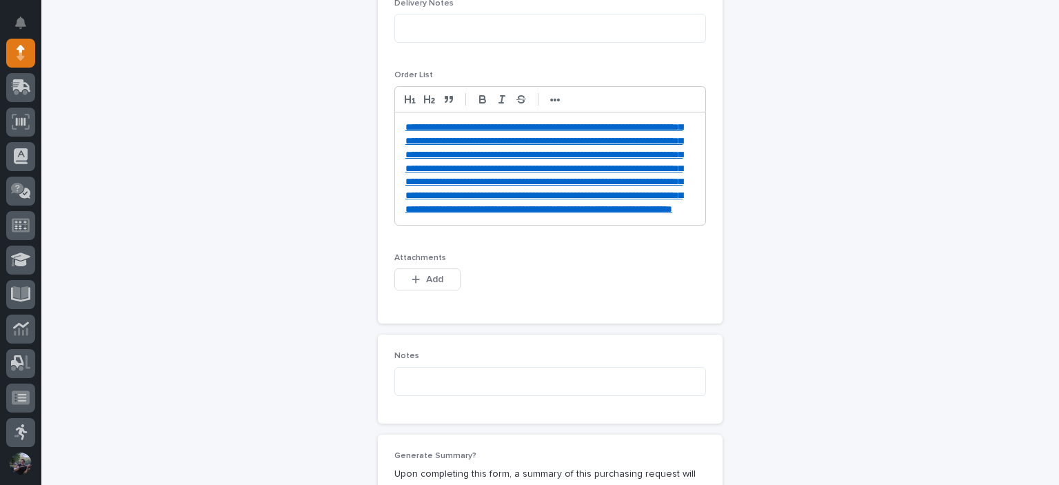
click at [399, 122] on div "**********" at bounding box center [550, 168] width 310 height 112
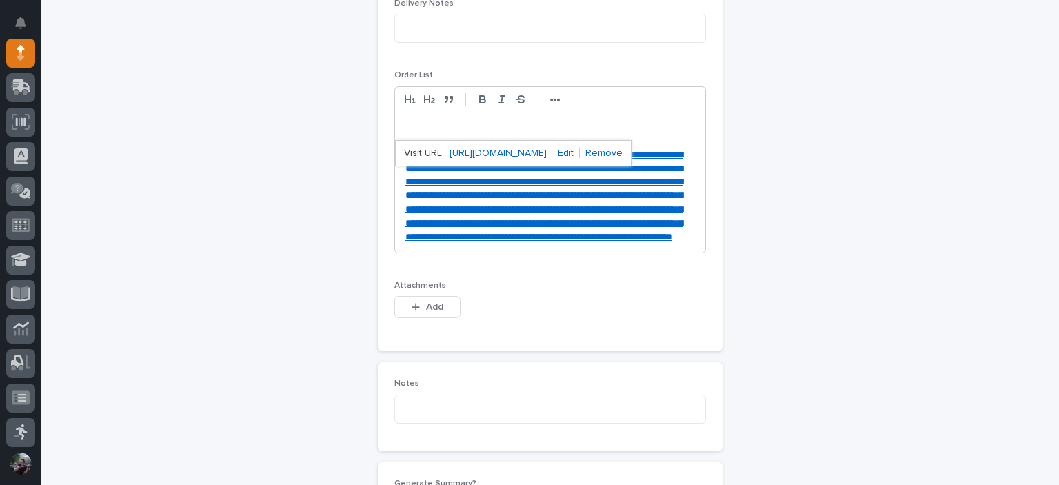
click at [399, 122] on div "**********" at bounding box center [550, 182] width 310 height 140
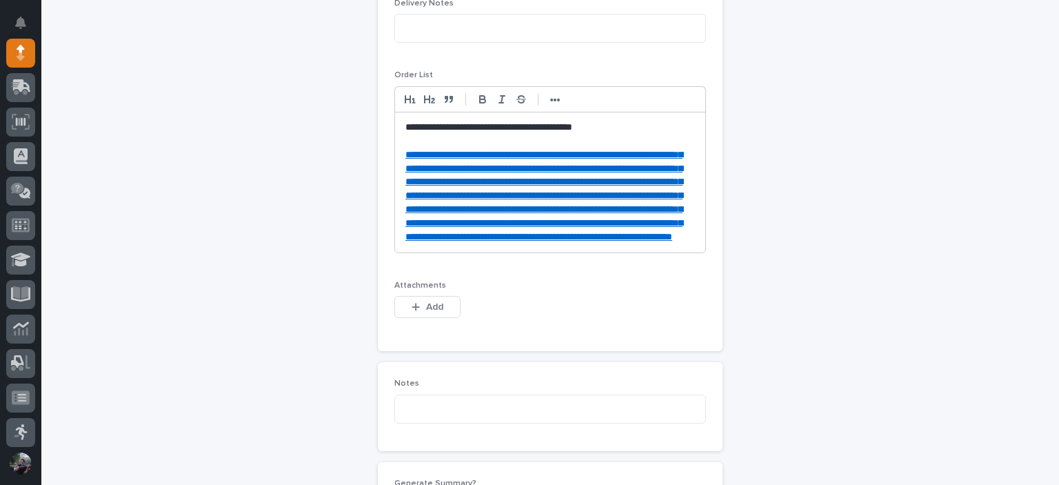
drag, startPoint x: 399, startPoint y: 122, endPoint x: 638, endPoint y: 132, distance: 239.5
click at [638, 134] on p at bounding box center [551, 141] width 290 height 14
click at [629, 128] on p "**********" at bounding box center [551, 128] width 290 height 14
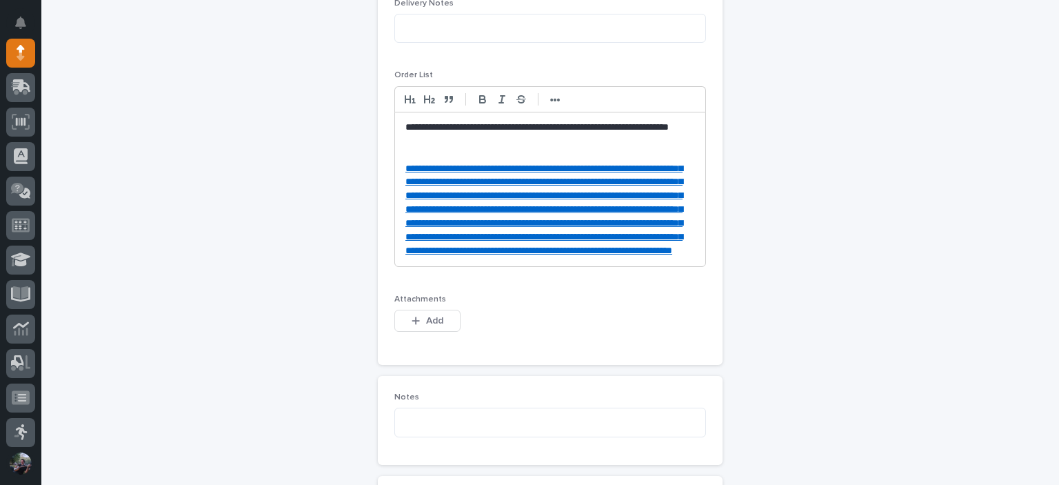
click at [634, 139] on p "**********" at bounding box center [551, 135] width 290 height 28
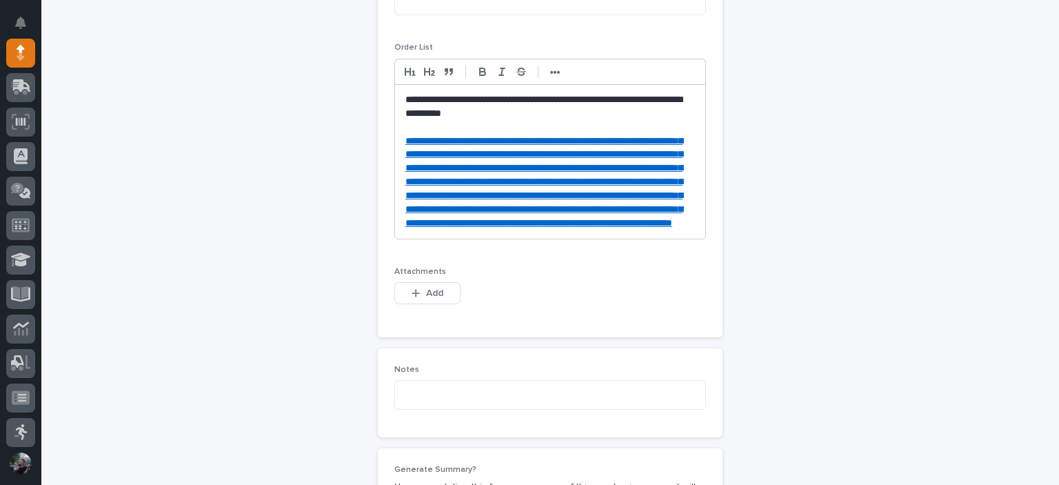
scroll to position [903, 0]
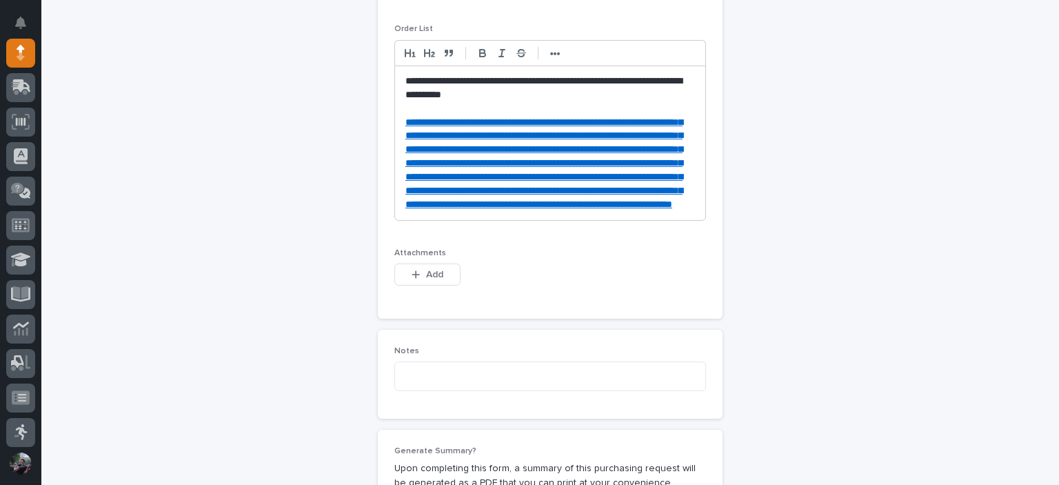
click at [512, 83] on p "**********" at bounding box center [551, 88] width 290 height 28
click at [568, 103] on p at bounding box center [551, 109] width 290 height 14
click at [514, 89] on p "**********" at bounding box center [551, 88] width 290 height 28
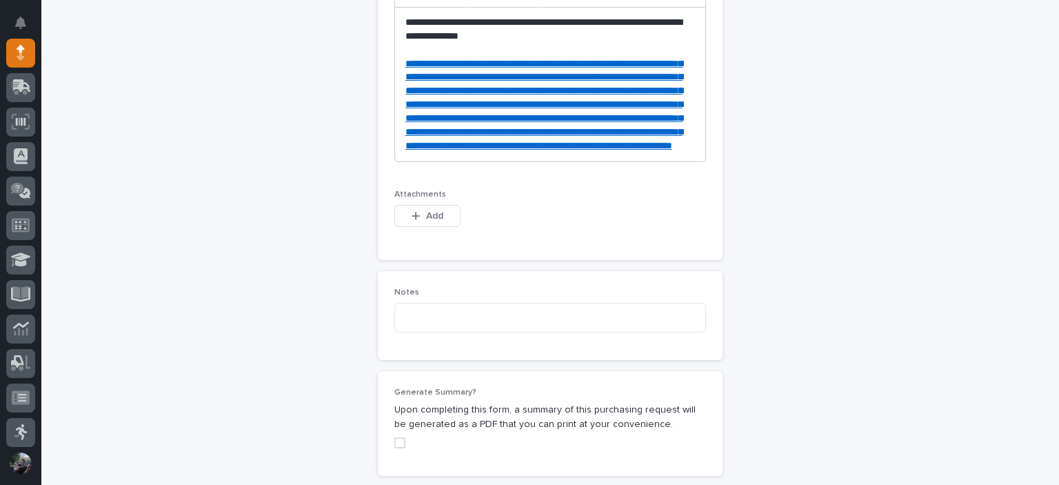
scroll to position [857, 0]
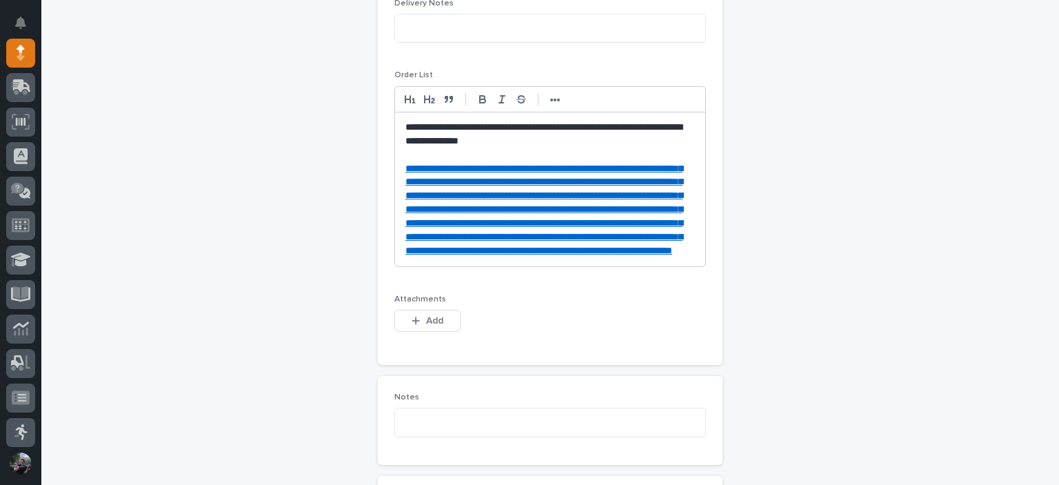
click at [516, 136] on p "**********" at bounding box center [551, 135] width 290 height 28
click at [186, 350] on div "**********" at bounding box center [550, 62] width 1018 height 1683
click at [517, 154] on p at bounding box center [551, 155] width 290 height 14
click at [633, 258] on p "**********" at bounding box center [551, 210] width 290 height 96
click at [630, 258] on p "**********" at bounding box center [551, 210] width 290 height 96
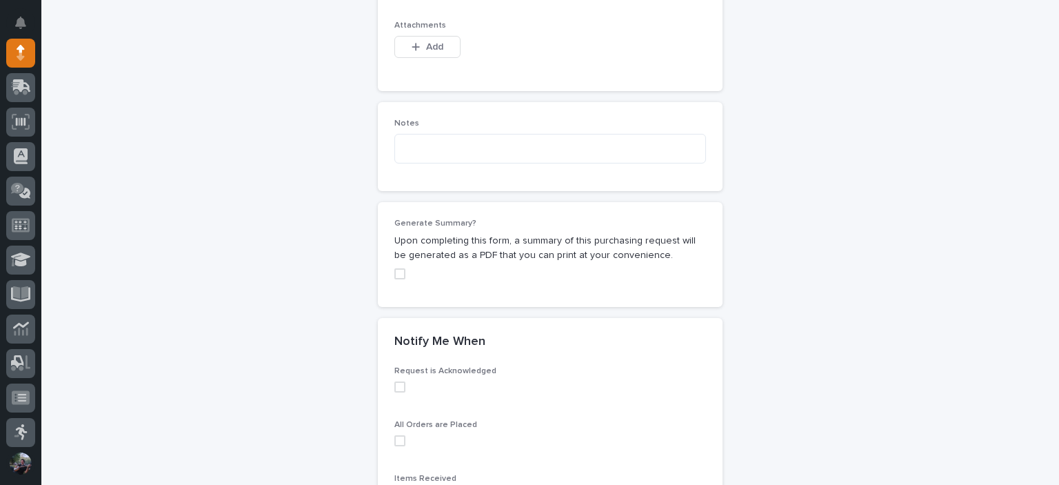
scroll to position [1132, 0]
click at [468, 161] on textarea at bounding box center [550, 147] width 312 height 30
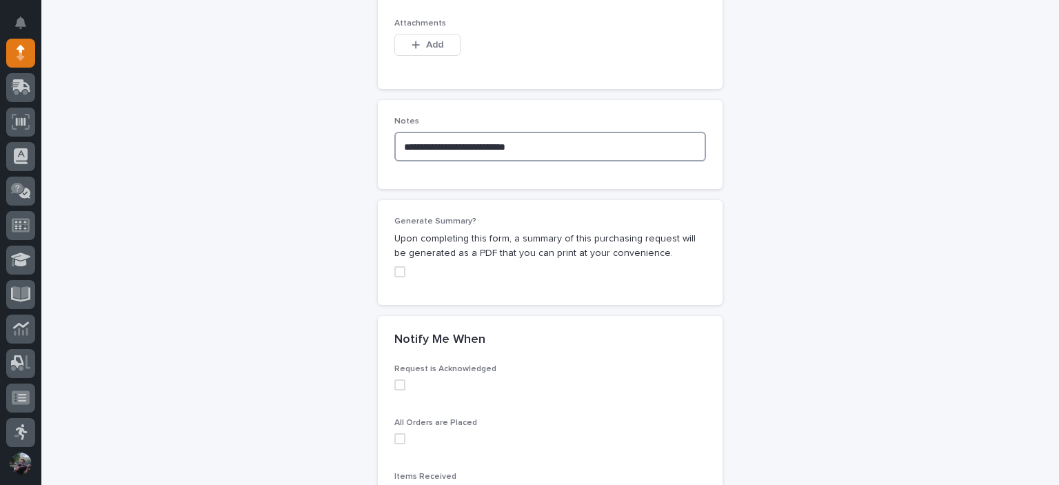
scroll to position [1381, 0]
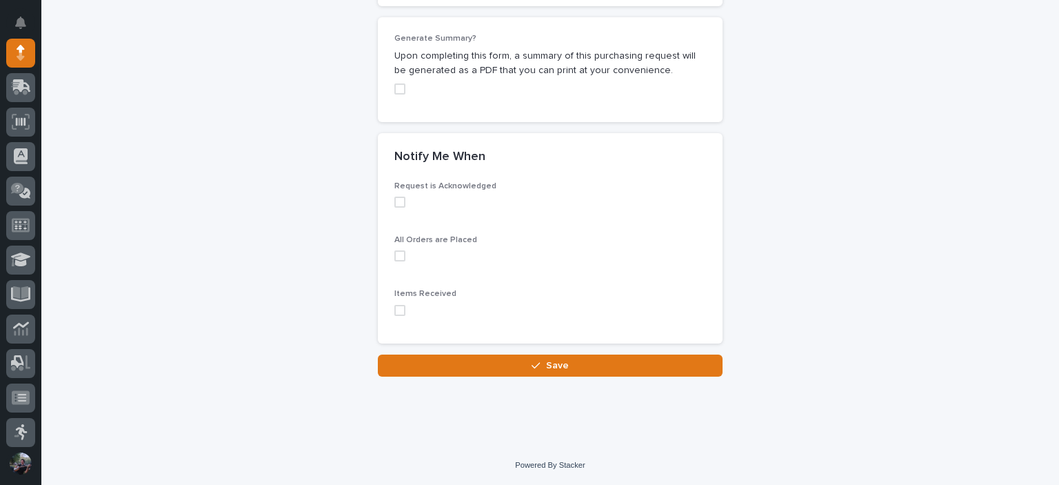
type textarea "**********"
click at [402, 310] on label at bounding box center [550, 310] width 312 height 11
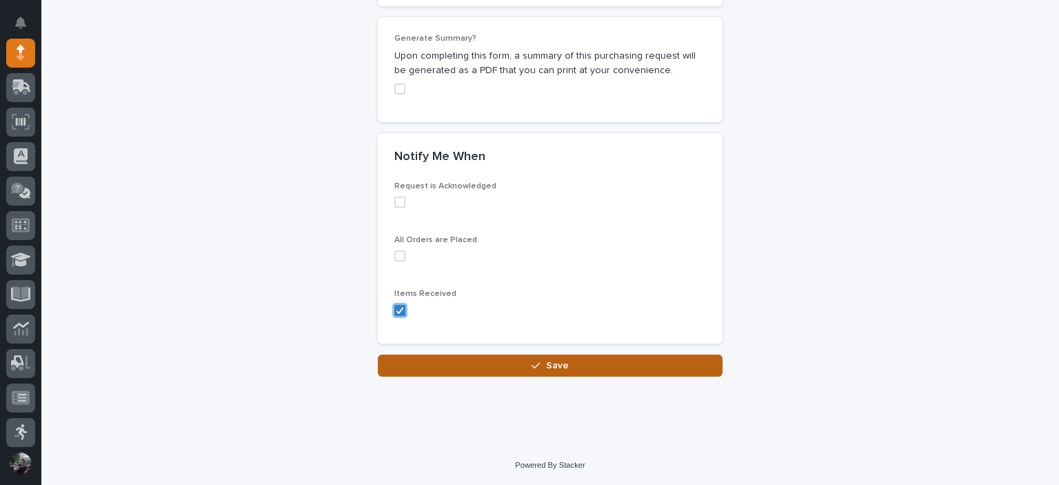
click at [560, 361] on span "Save" at bounding box center [557, 366] width 23 height 10
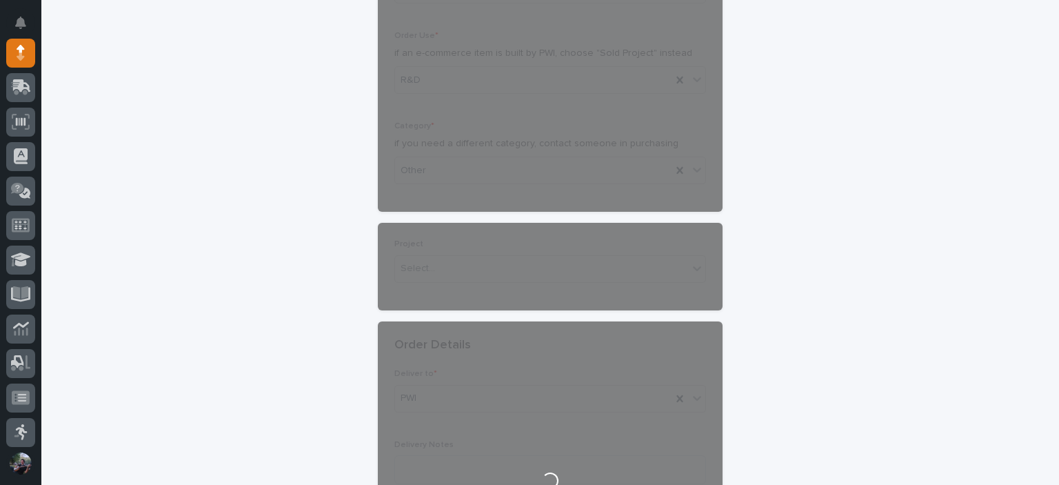
scroll to position [190, 0]
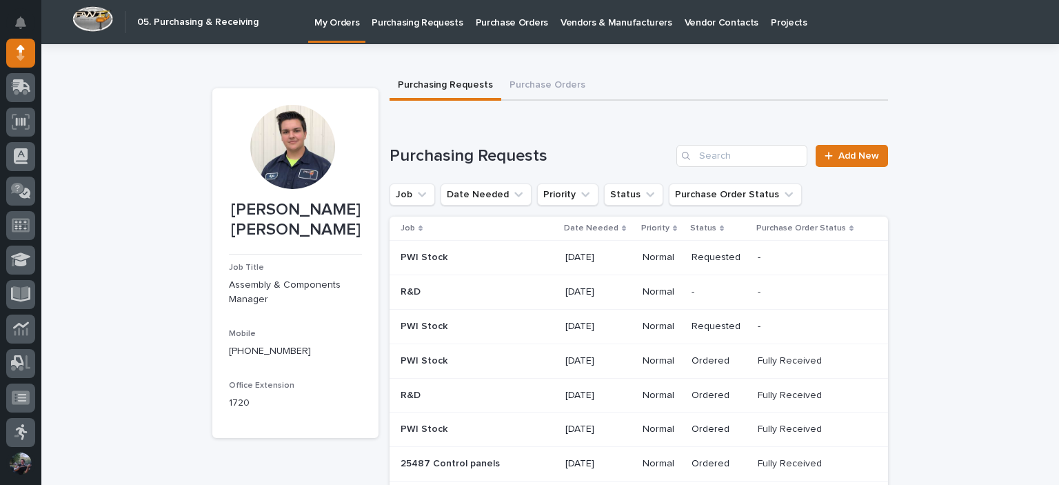
click at [693, 283] on div "-" at bounding box center [719, 290] width 55 height 14
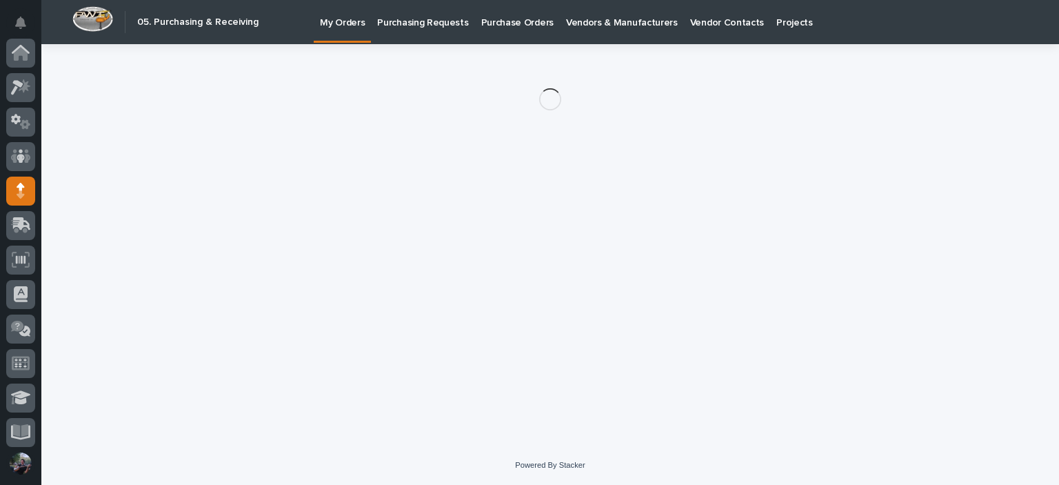
scroll to position [138, 0]
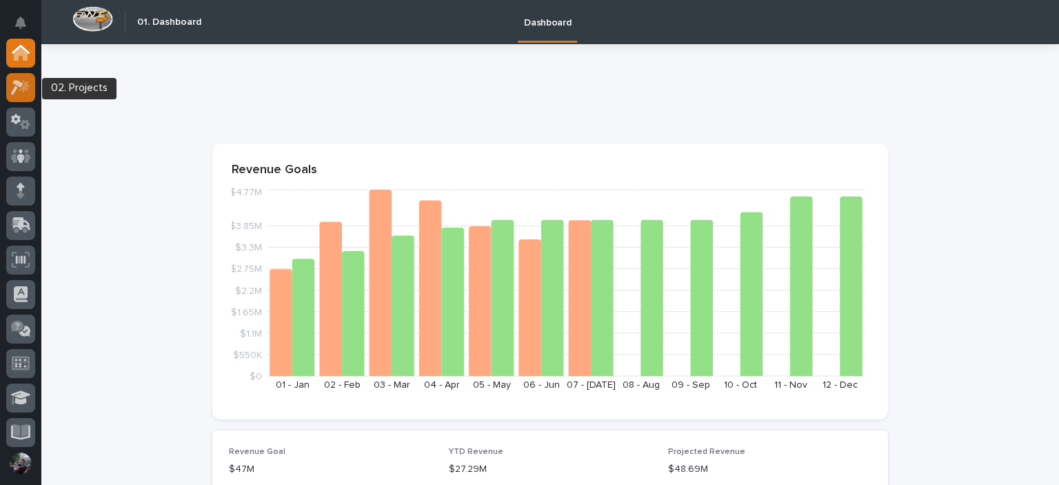
click at [20, 77] on div at bounding box center [20, 87] width 29 height 29
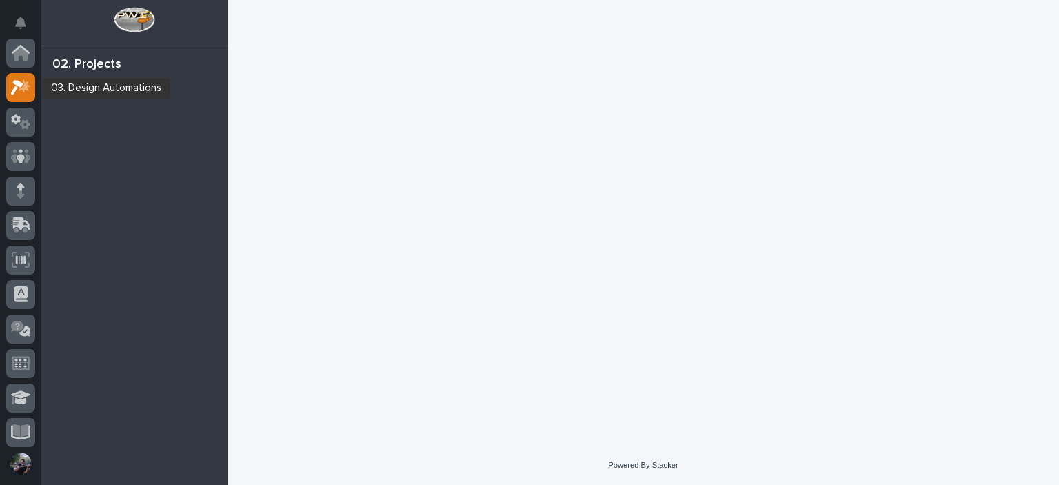
scroll to position [34, 0]
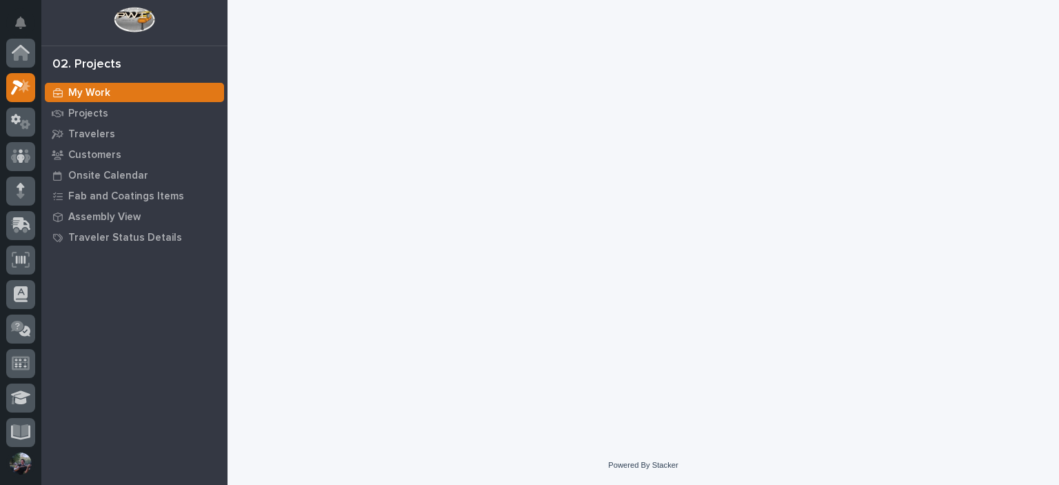
scroll to position [34, 0]
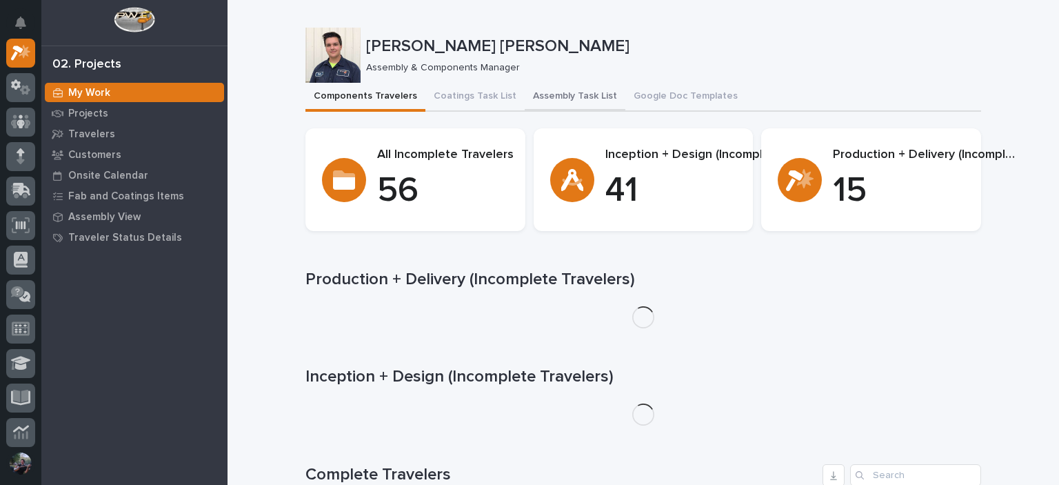
click at [541, 101] on button "Assembly Task List" at bounding box center [575, 97] width 101 height 29
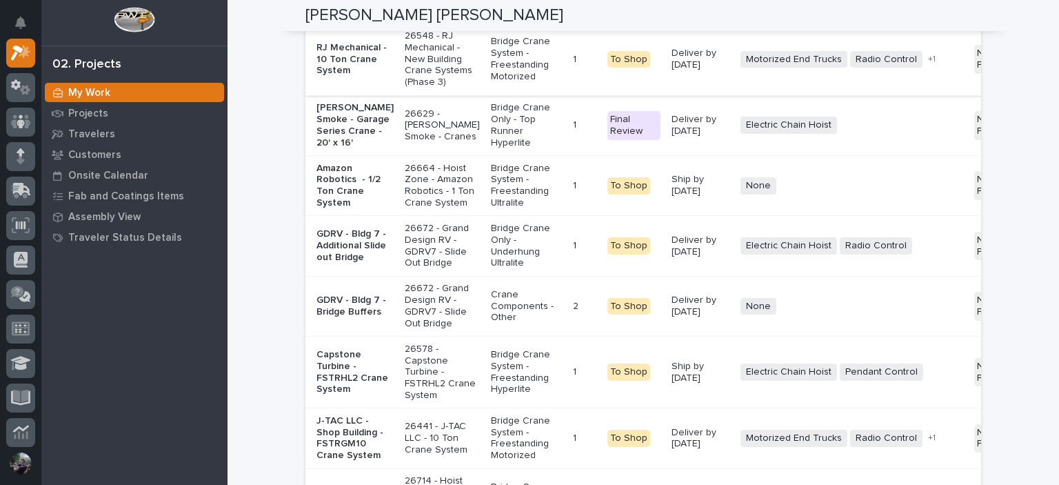
scroll to position [3218, 0]
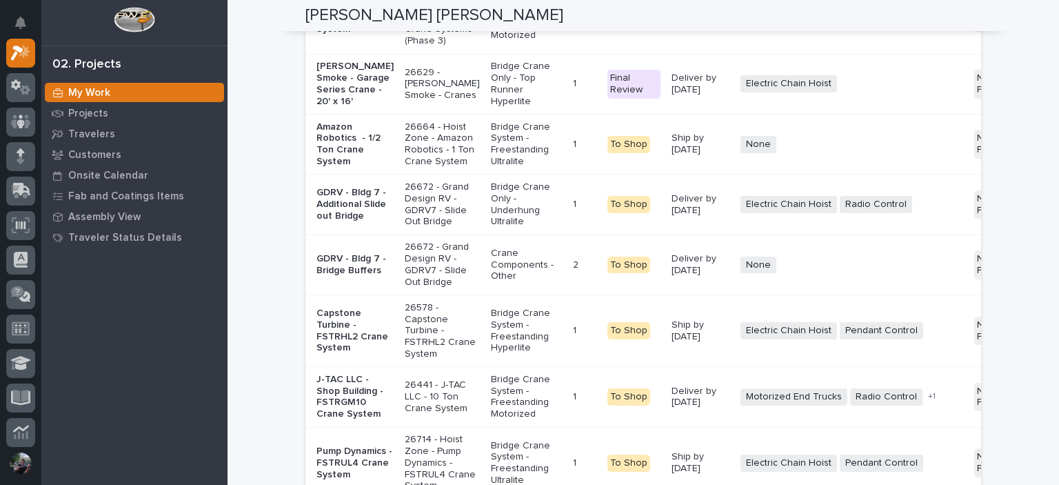
click at [339, 35] on p "RJ Mechanical - 10 Ton Crane System" at bounding box center [355, 18] width 77 height 34
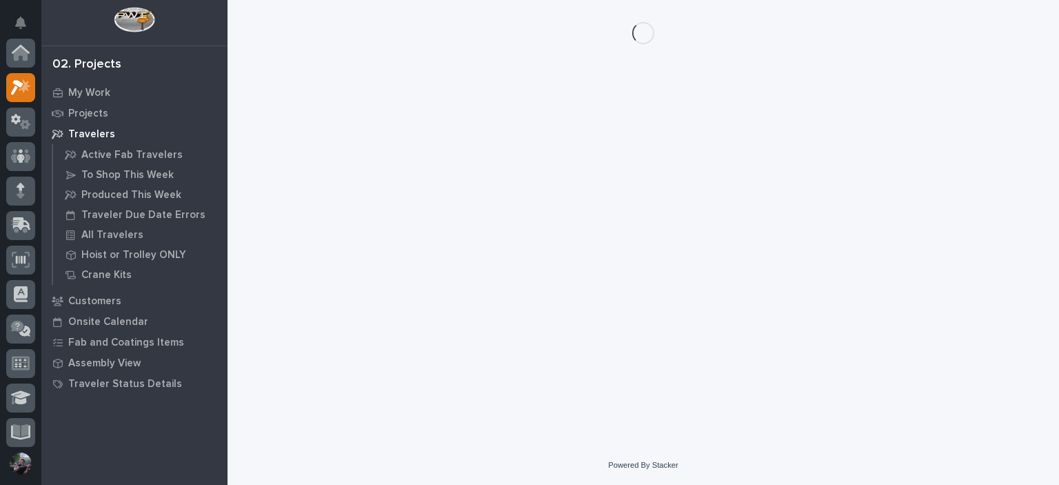
scroll to position [34, 0]
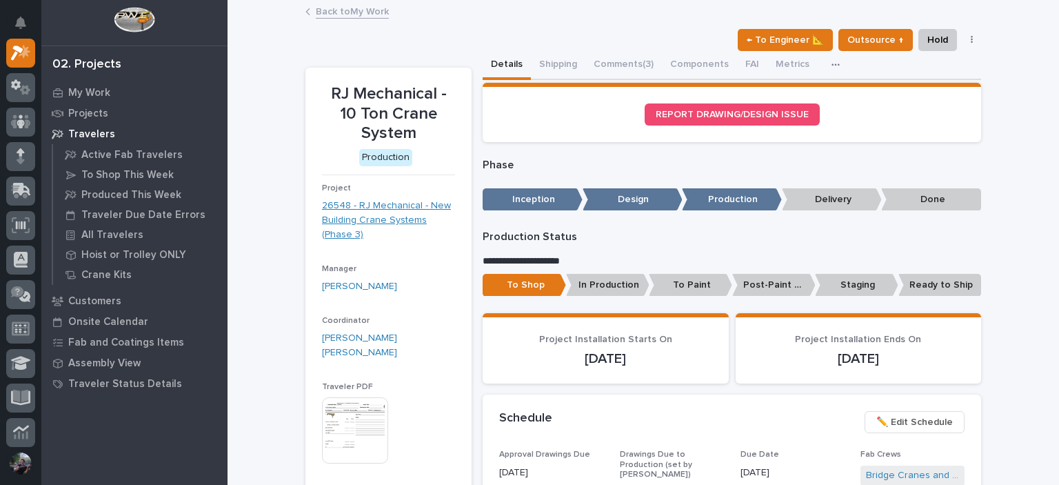
click at [357, 225] on link "26548 - RJ Mechanical - New Building Crane Systems (Phase 3)" at bounding box center [388, 220] width 133 height 43
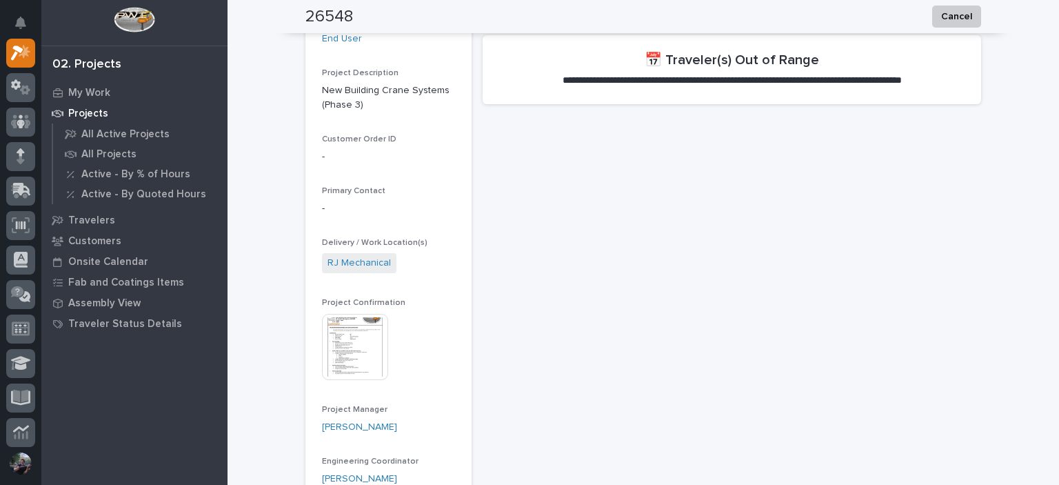
scroll to position [321, 0]
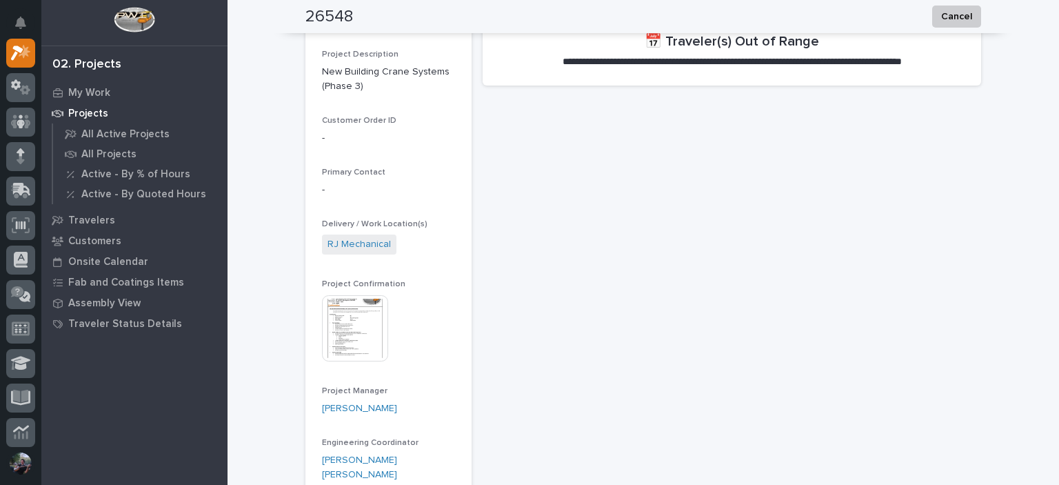
click at [352, 323] on img at bounding box center [355, 328] width 66 height 66
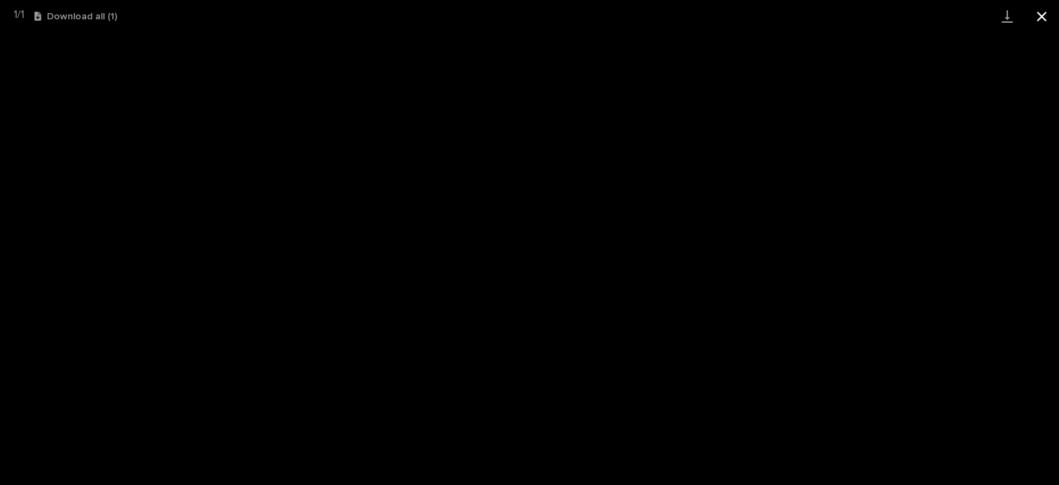
click at [1036, 12] on button "Close gallery" at bounding box center [1042, 16] width 34 height 32
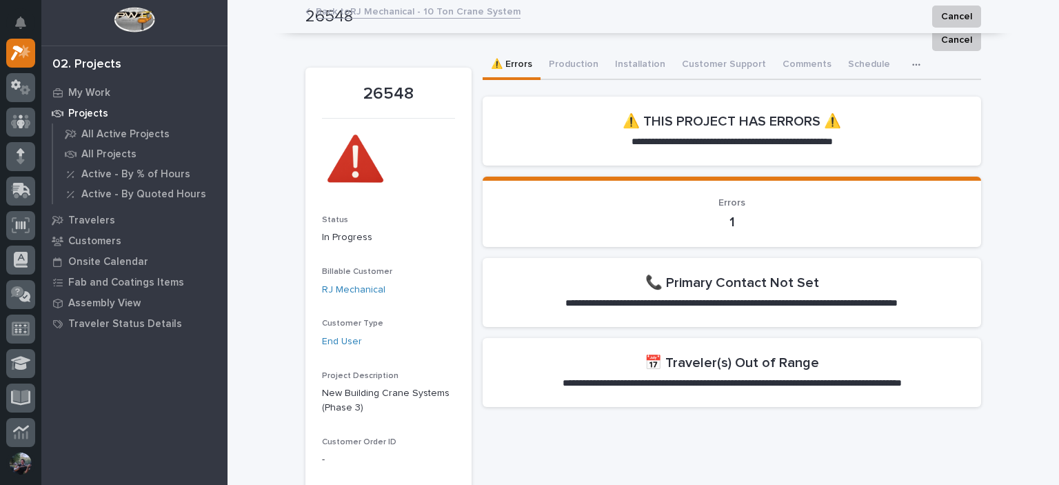
scroll to position [0, 0]
click at [561, 65] on button "Production" at bounding box center [574, 65] width 66 height 29
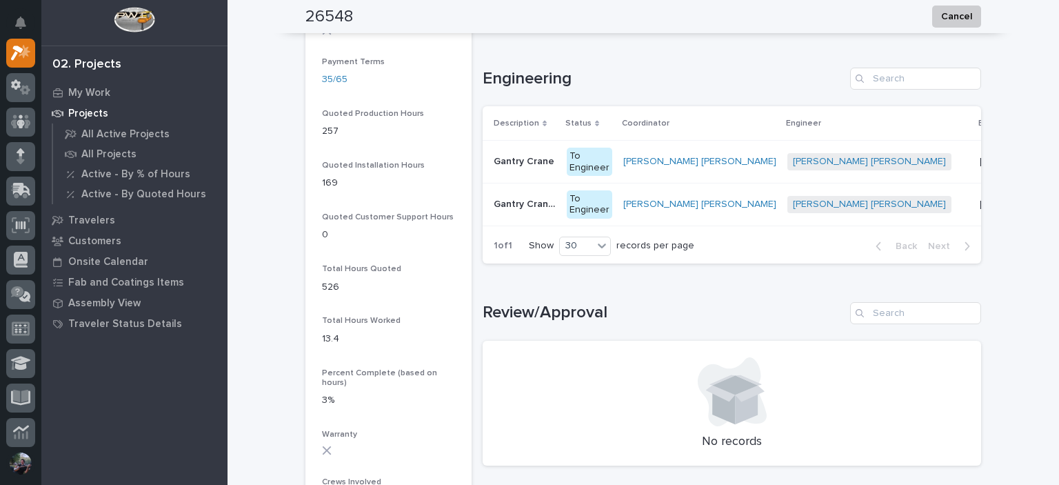
click at [700, 263] on div "1 of 1 Show 30 records per page Back Next" at bounding box center [732, 246] width 499 height 34
